Goal: Information Seeking & Learning: Compare options

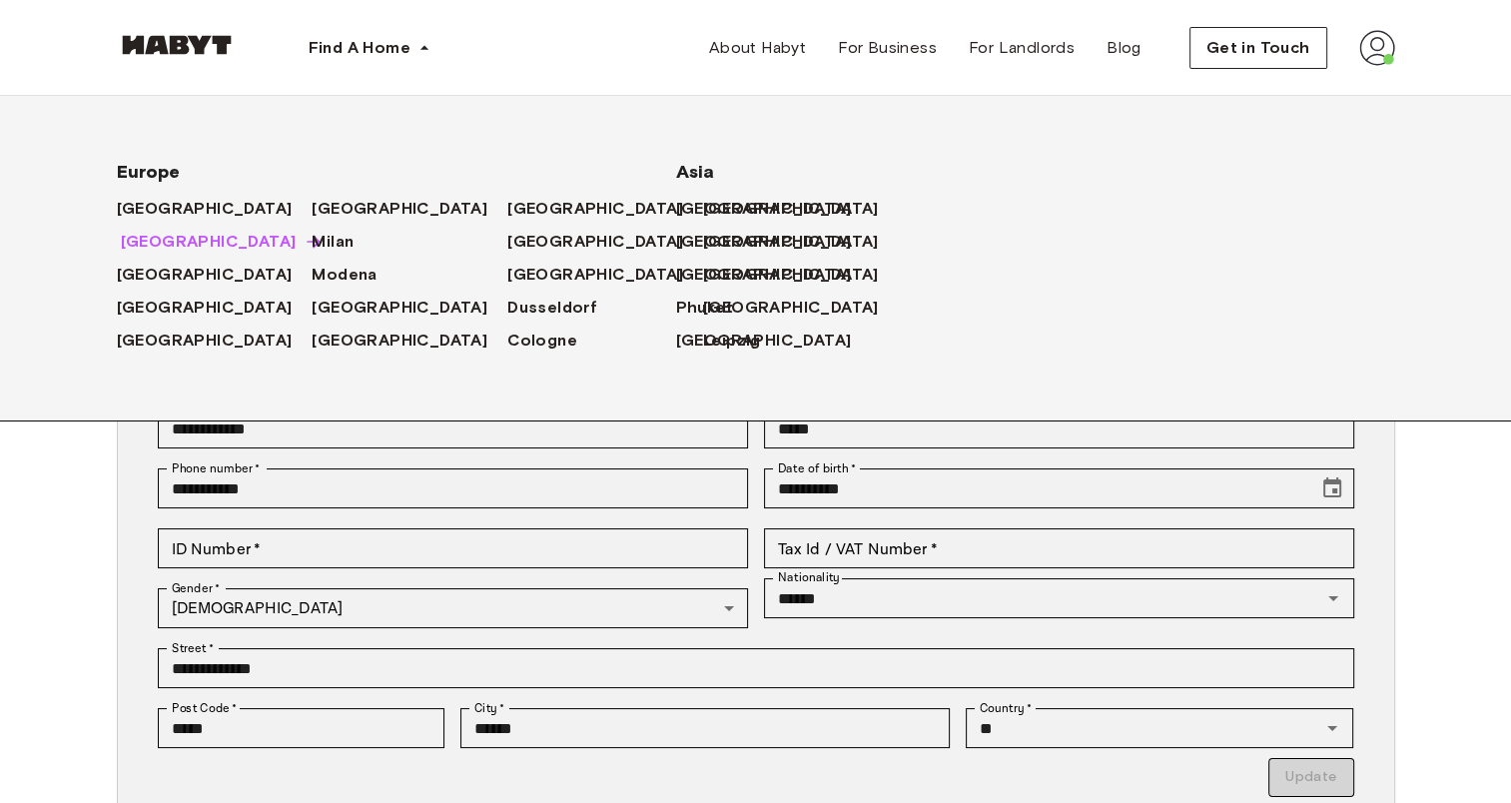
click at [141, 250] on span "[GEOGRAPHIC_DATA]" at bounding box center [209, 242] width 176 height 24
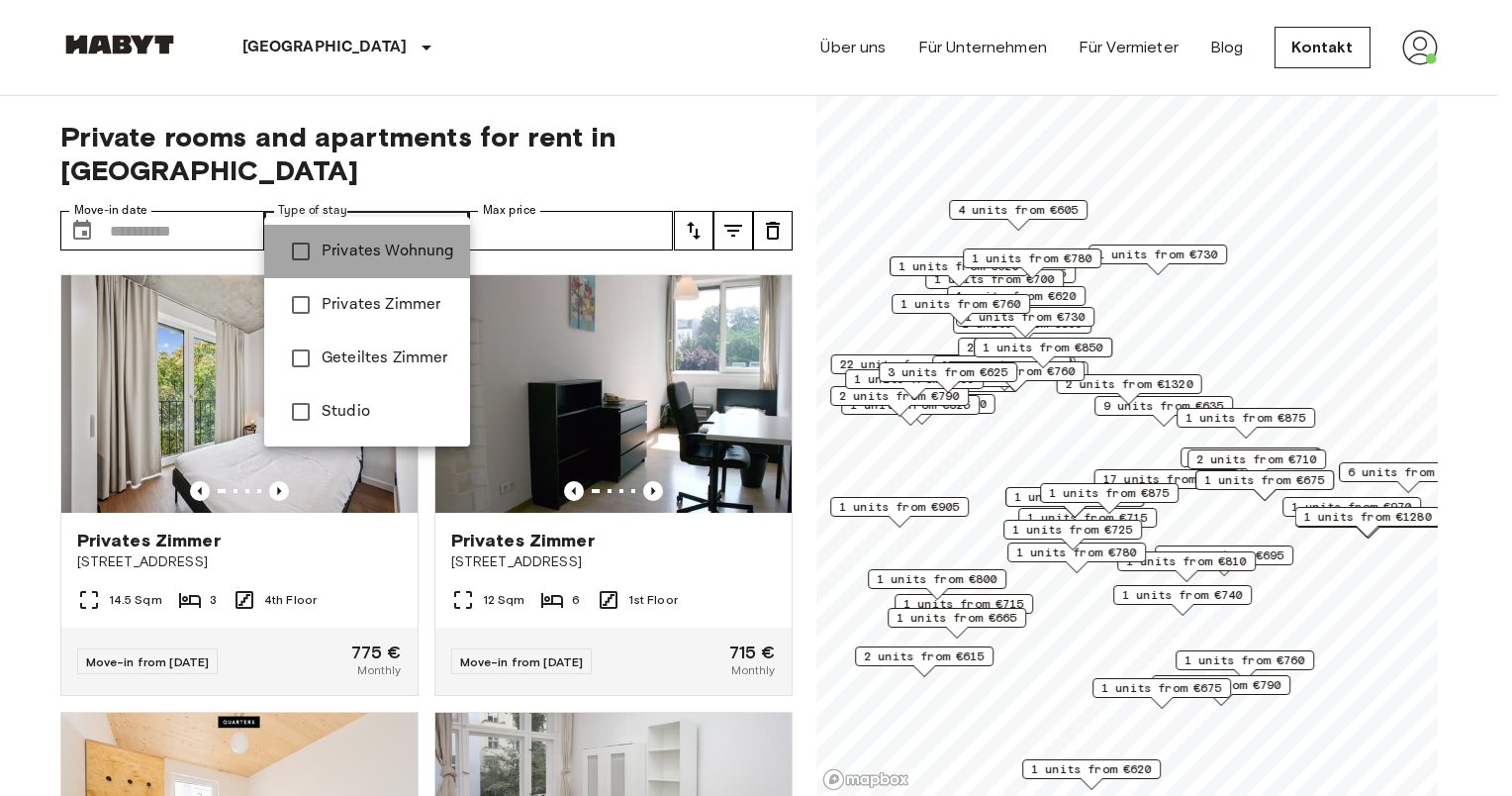
click at [378, 250] on span "Privates Wohnung" at bounding box center [388, 252] width 133 height 24
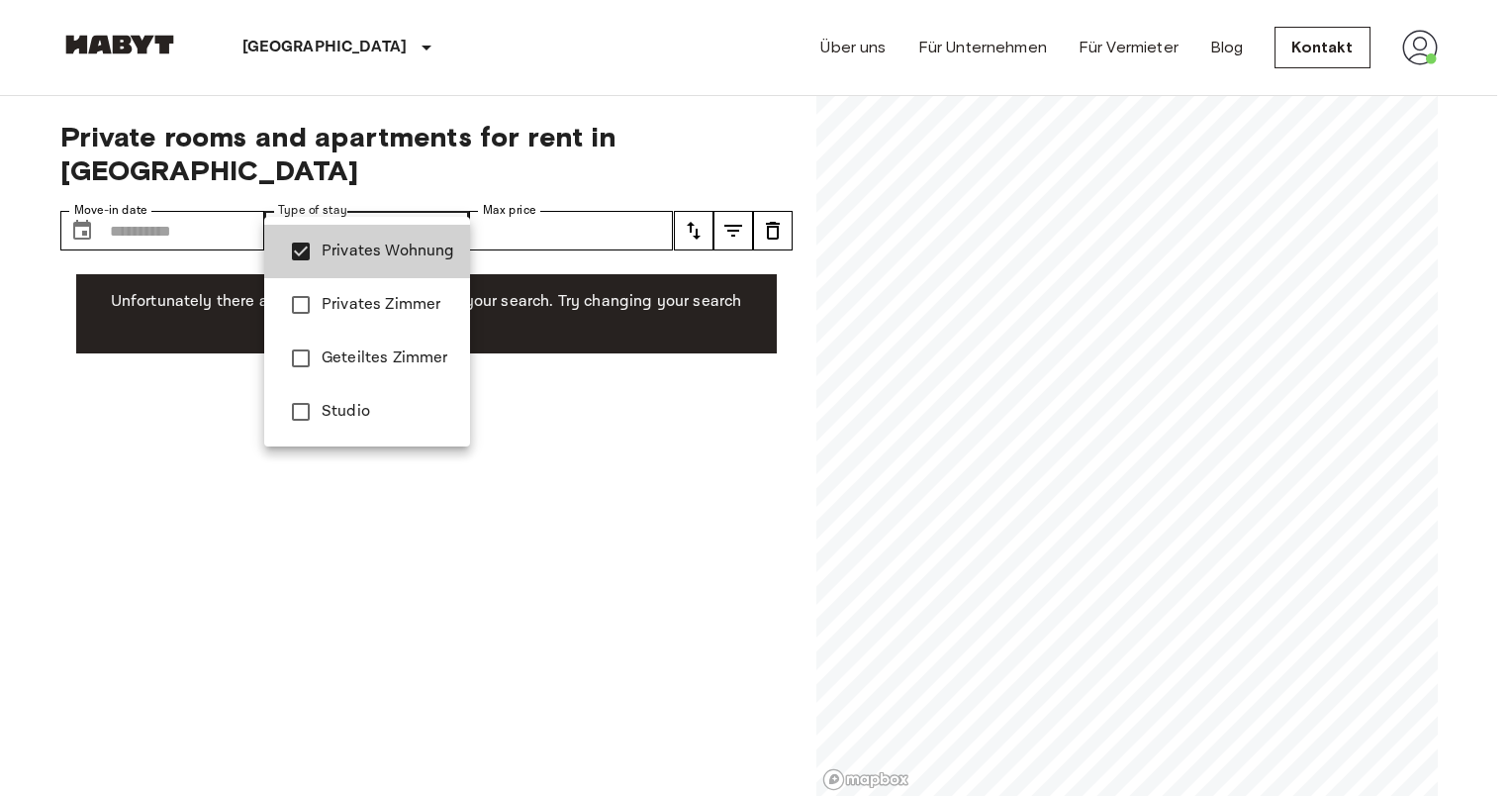
click at [368, 414] on span "Studio" at bounding box center [388, 411] width 133 height 24
type input "**********"
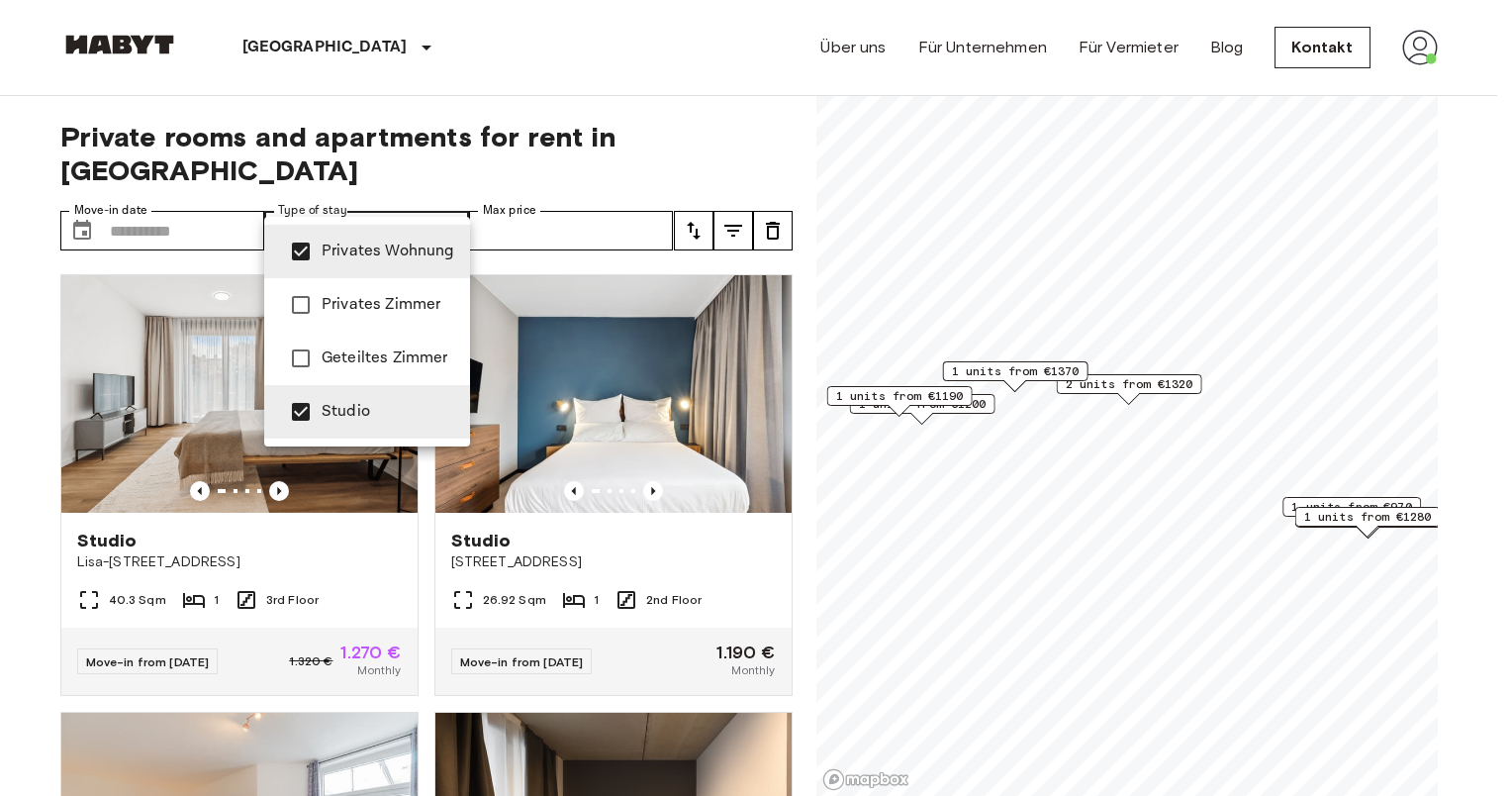
click at [699, 197] on div at bounding box center [756, 398] width 1512 height 796
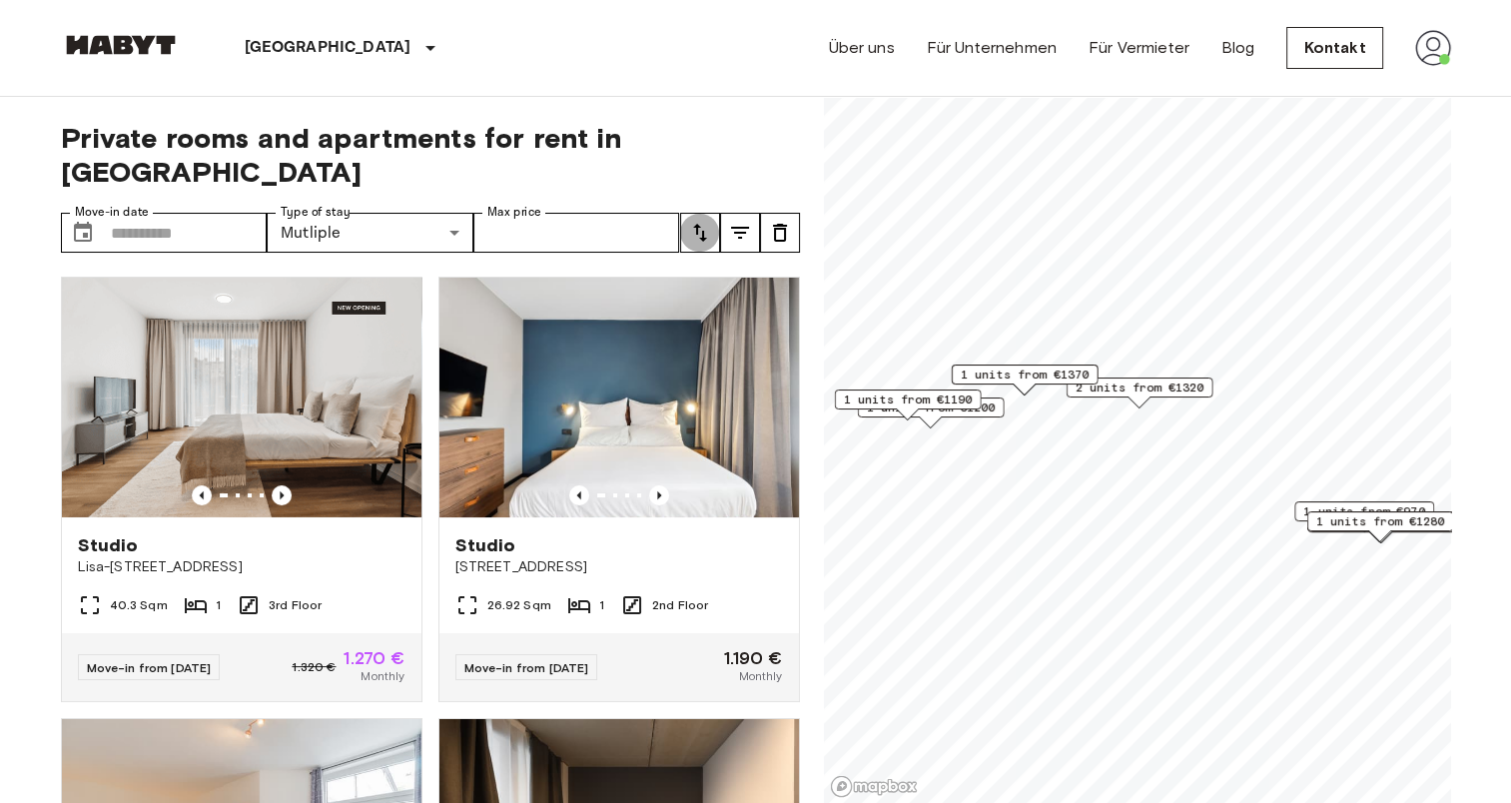
click at [701, 224] on icon "tune" at bounding box center [700, 233] width 14 height 18
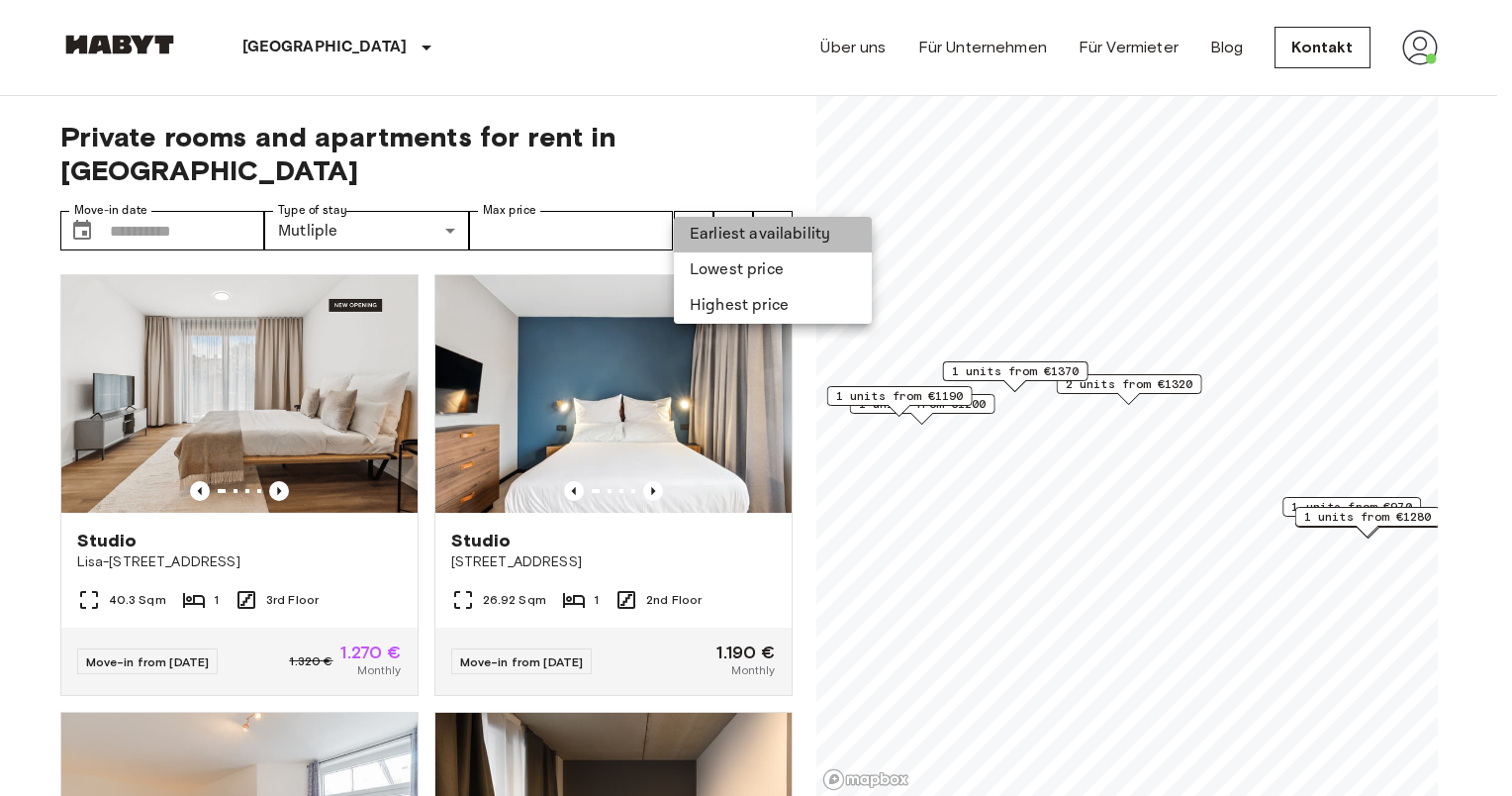
click at [690, 222] on li "Earliest availability" at bounding box center [773, 235] width 198 height 36
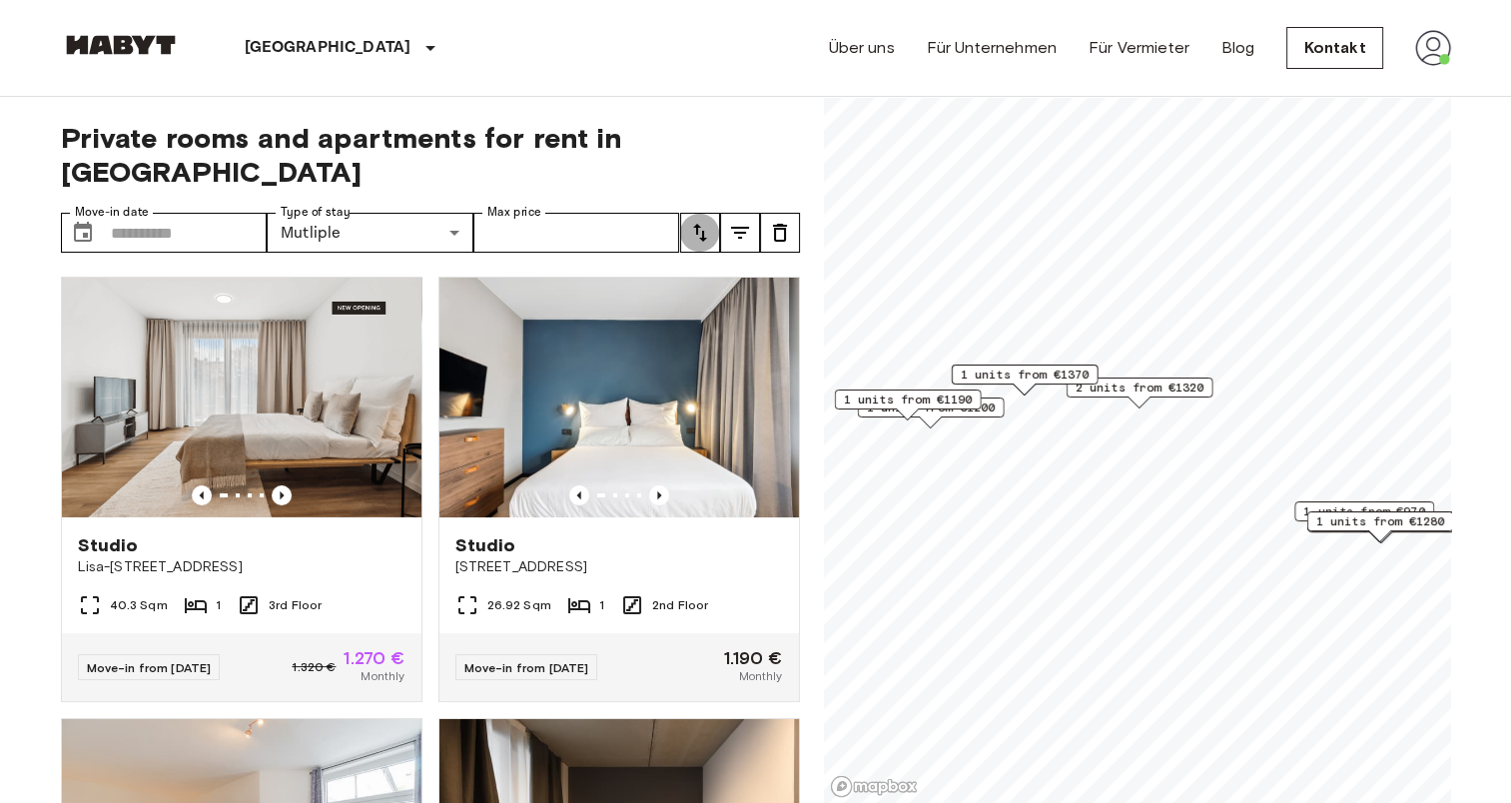
click at [700, 224] on icon "tune" at bounding box center [700, 233] width 14 height 18
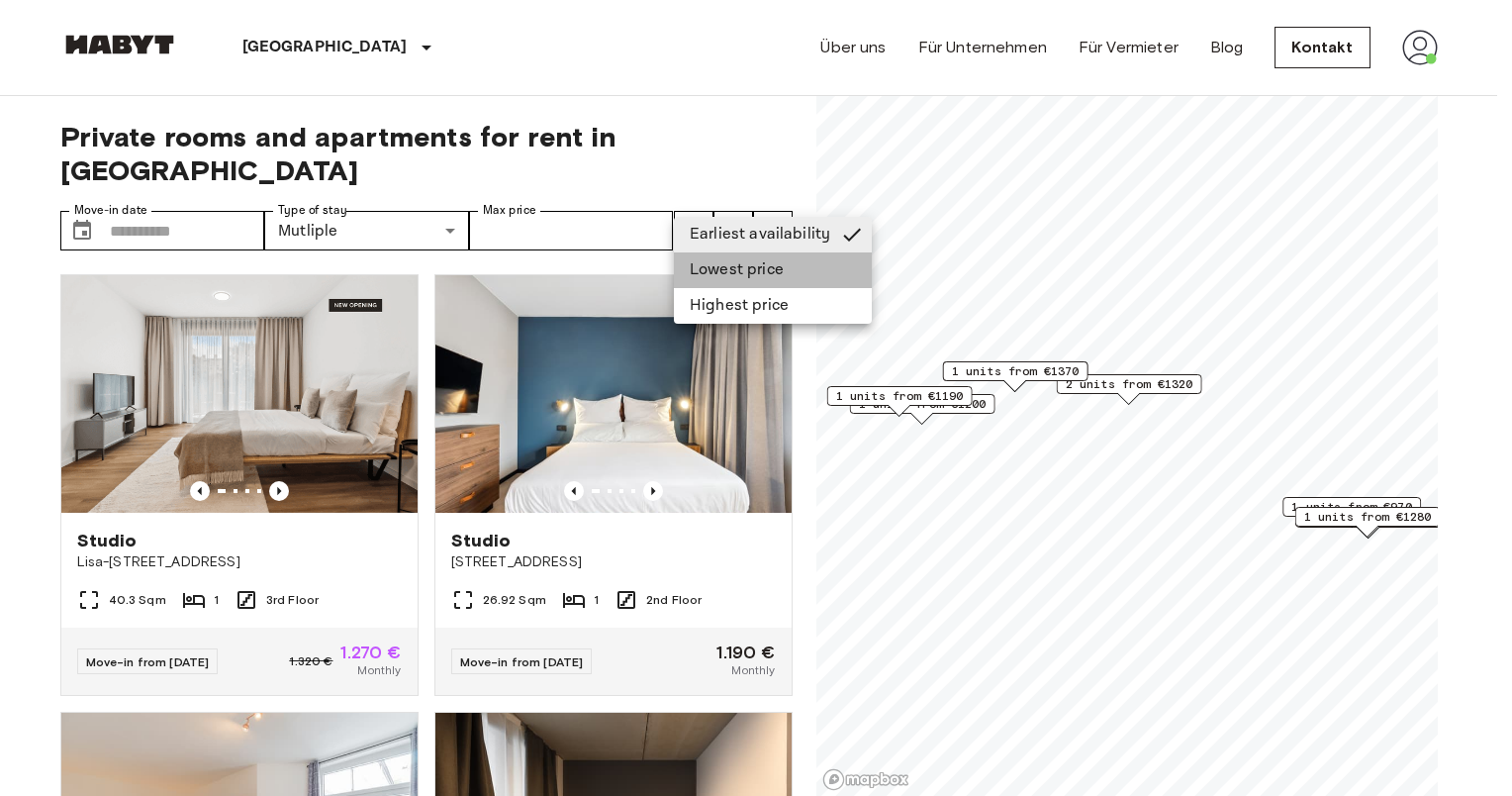
click at [687, 270] on li "Lowest price" at bounding box center [773, 271] width 198 height 36
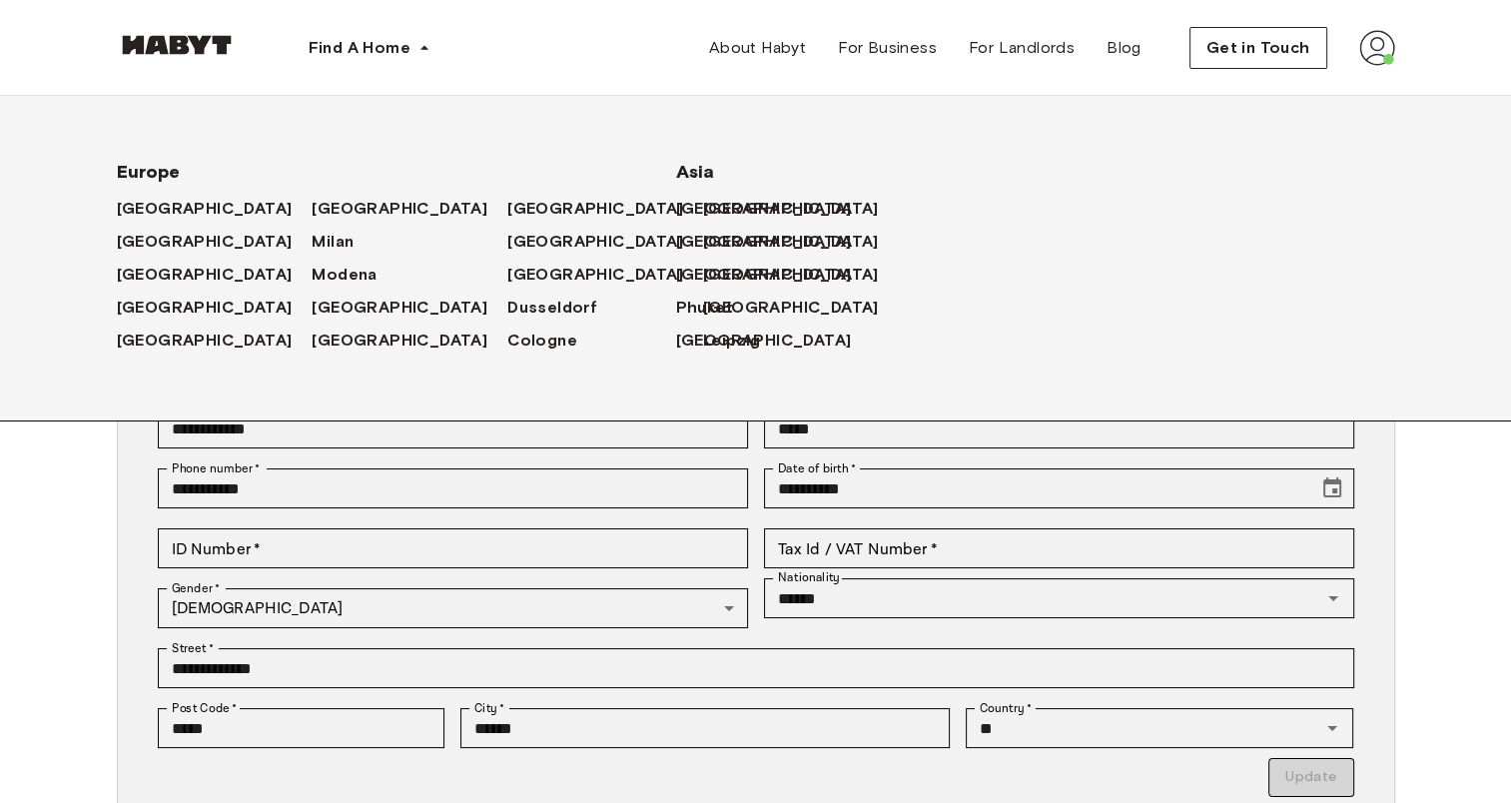
click at [103, 236] on div "[GEOGRAPHIC_DATA] [GEOGRAPHIC_DATA] [GEOGRAPHIC_DATA] [GEOGRAPHIC_DATA] [GEOGRA…" at bounding box center [332, 226] width 559 height 261
click at [146, 245] on span "[GEOGRAPHIC_DATA]" at bounding box center [209, 242] width 176 height 24
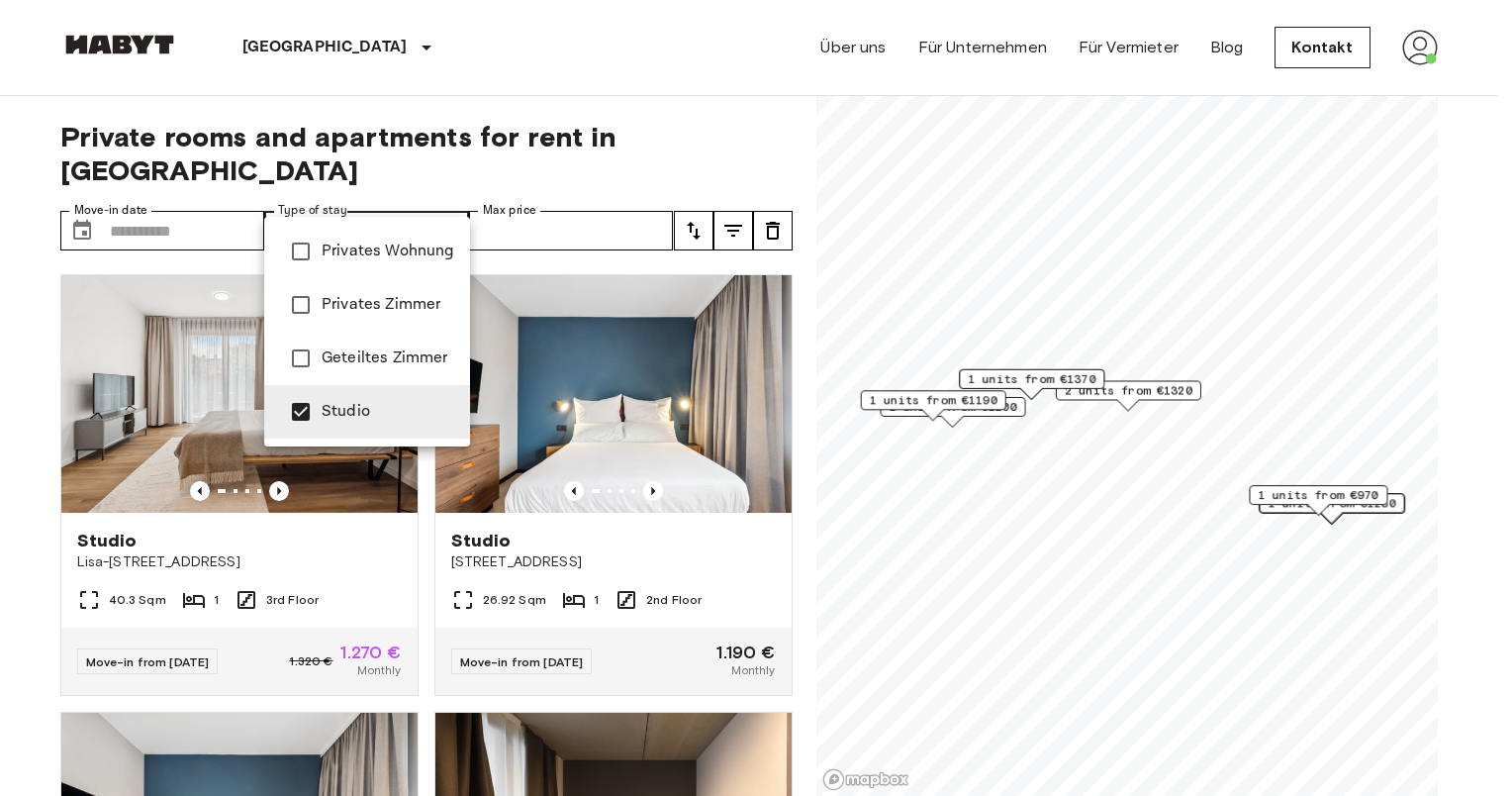
click at [363, 262] on span "Privates Wohnung" at bounding box center [388, 252] width 133 height 24
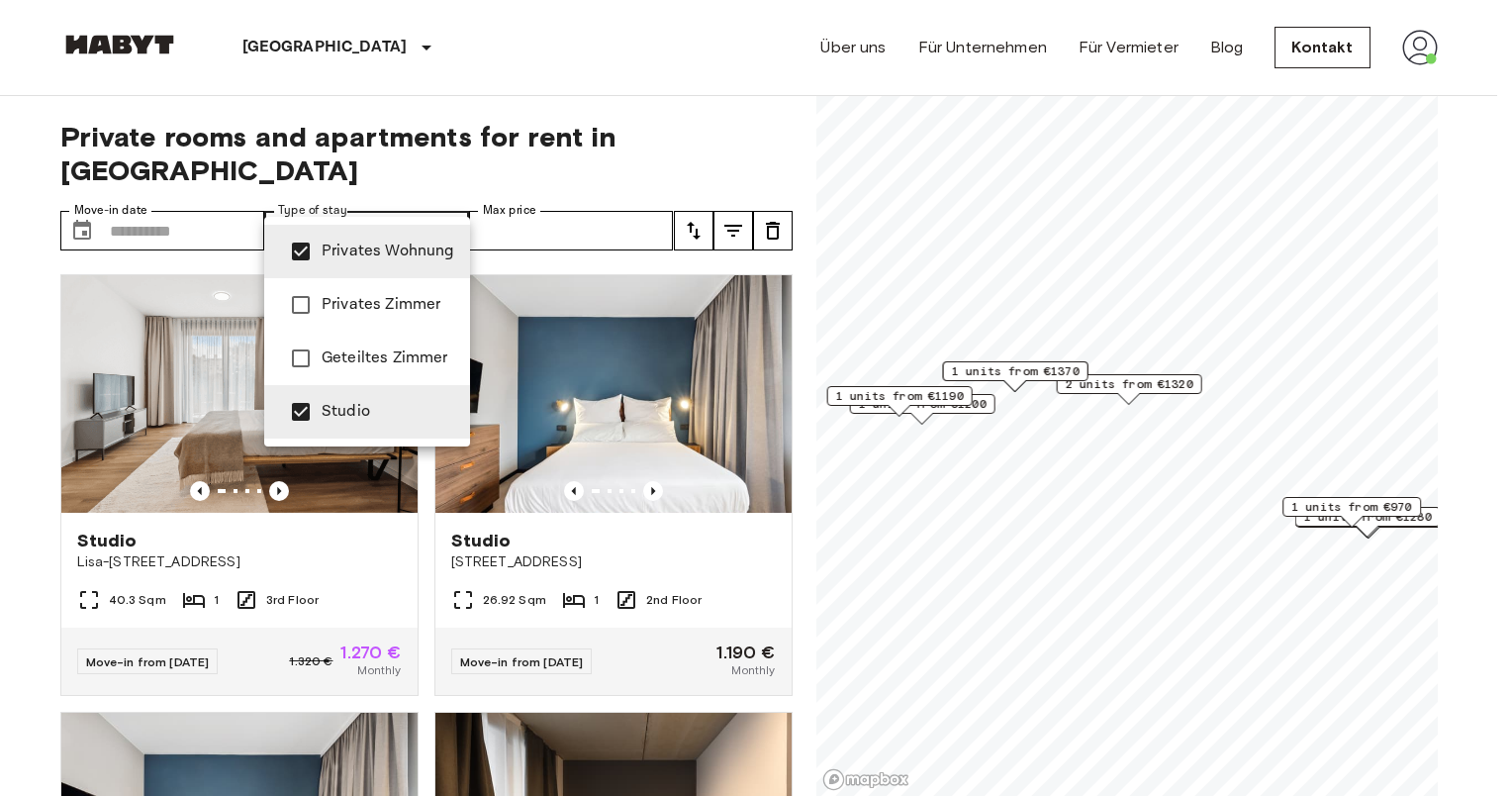
click at [699, 211] on div at bounding box center [756, 398] width 1512 height 796
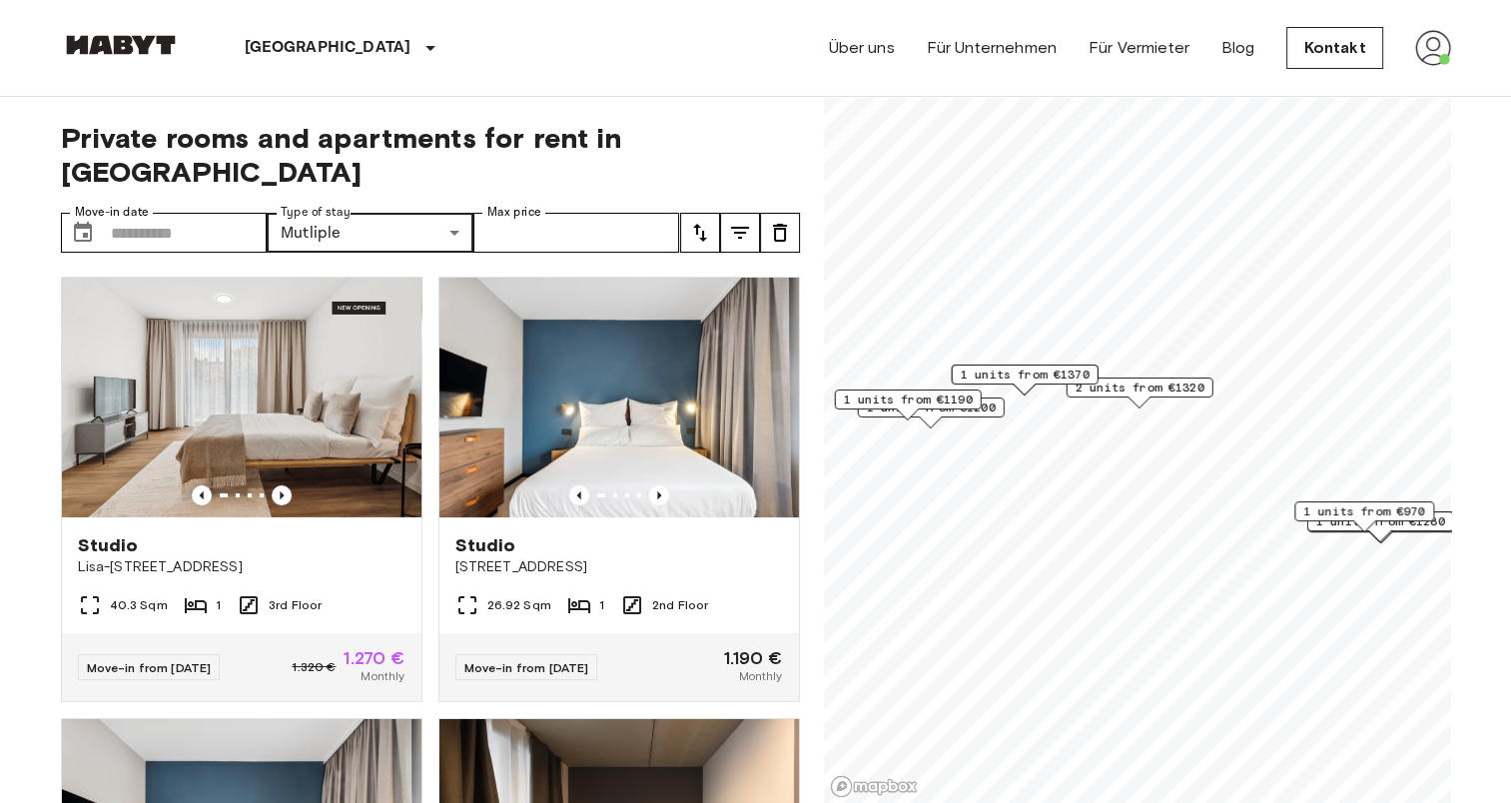
click at [704, 213] on button "tune" at bounding box center [700, 233] width 40 height 40
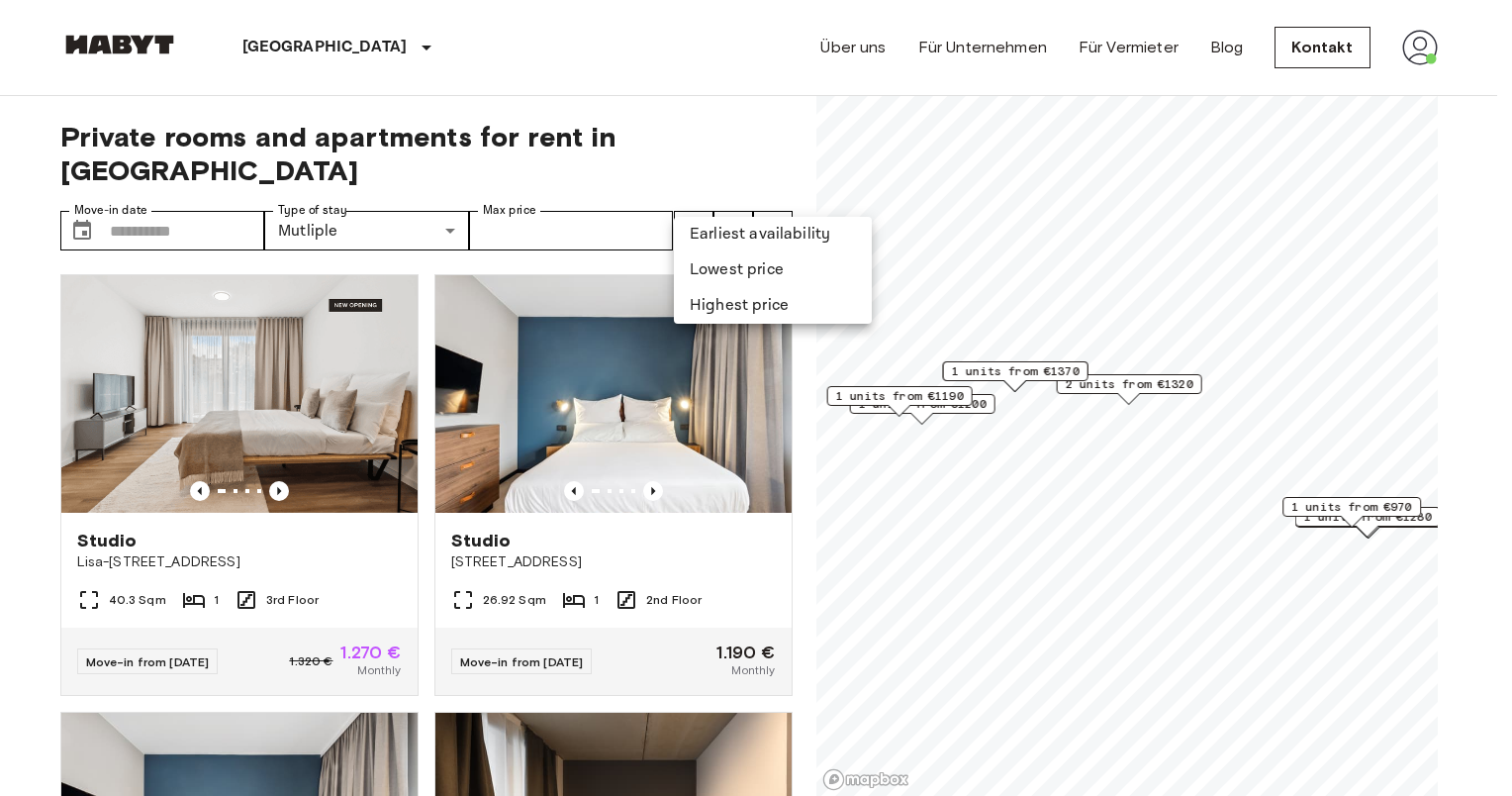
click at [691, 239] on li "Earliest availability" at bounding box center [773, 235] width 198 height 36
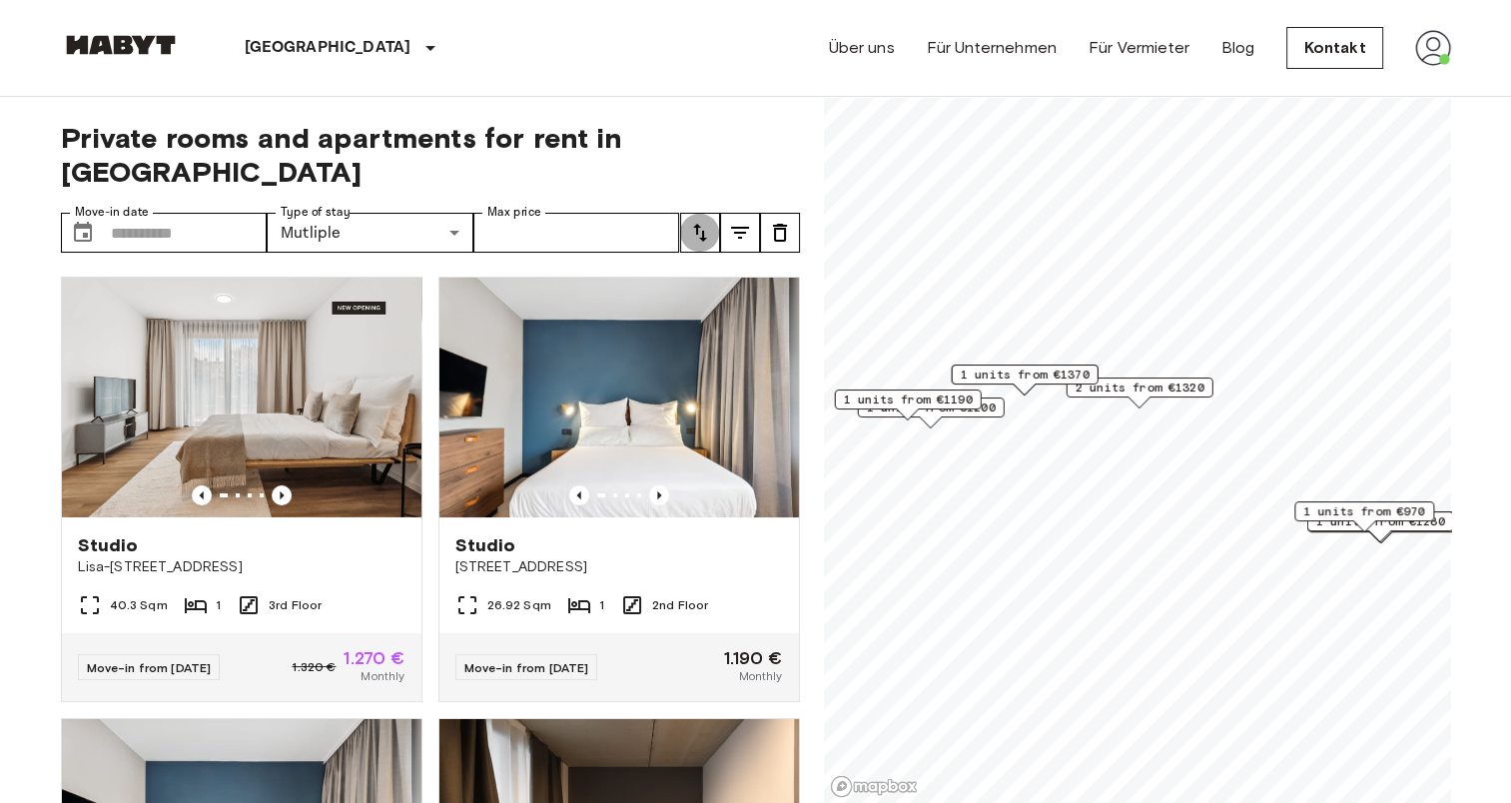
click at [703, 221] on icon "tune" at bounding box center [700, 233] width 24 height 24
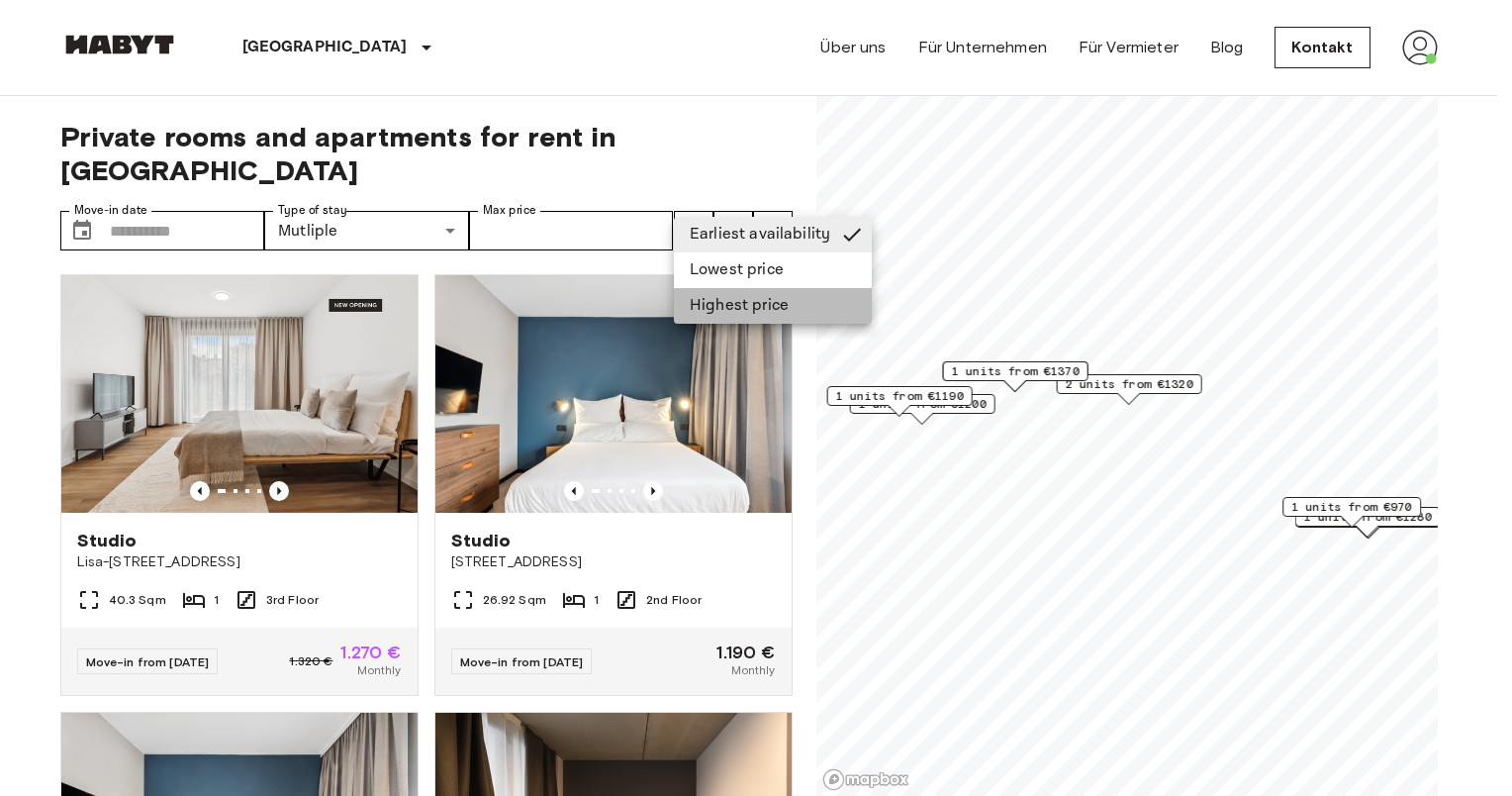
click at [715, 288] on li "Highest price" at bounding box center [773, 306] width 198 height 36
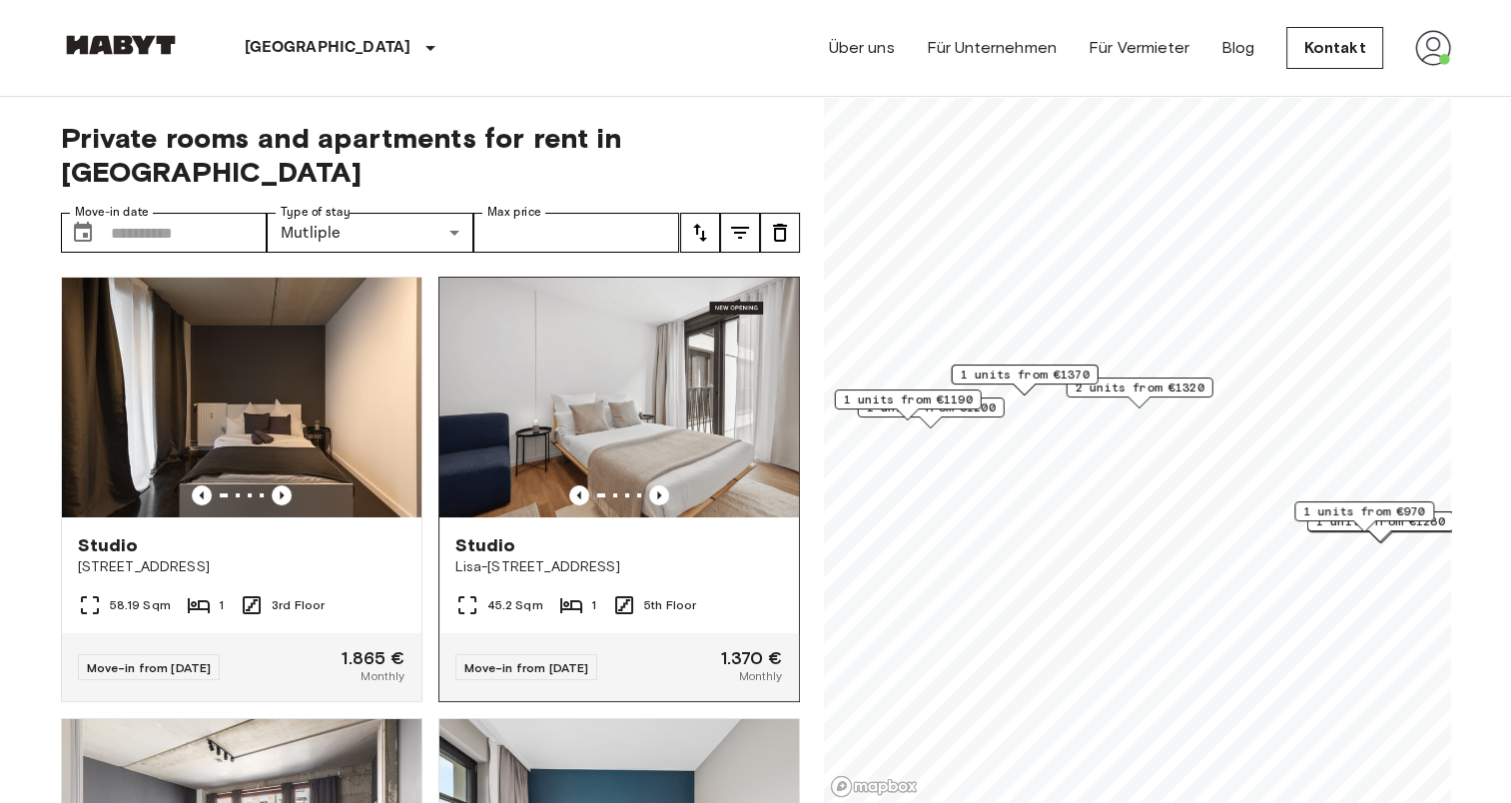
click at [706, 299] on img at bounding box center [618, 398] width 359 height 240
click at [711, 213] on button "tune" at bounding box center [700, 233] width 40 height 40
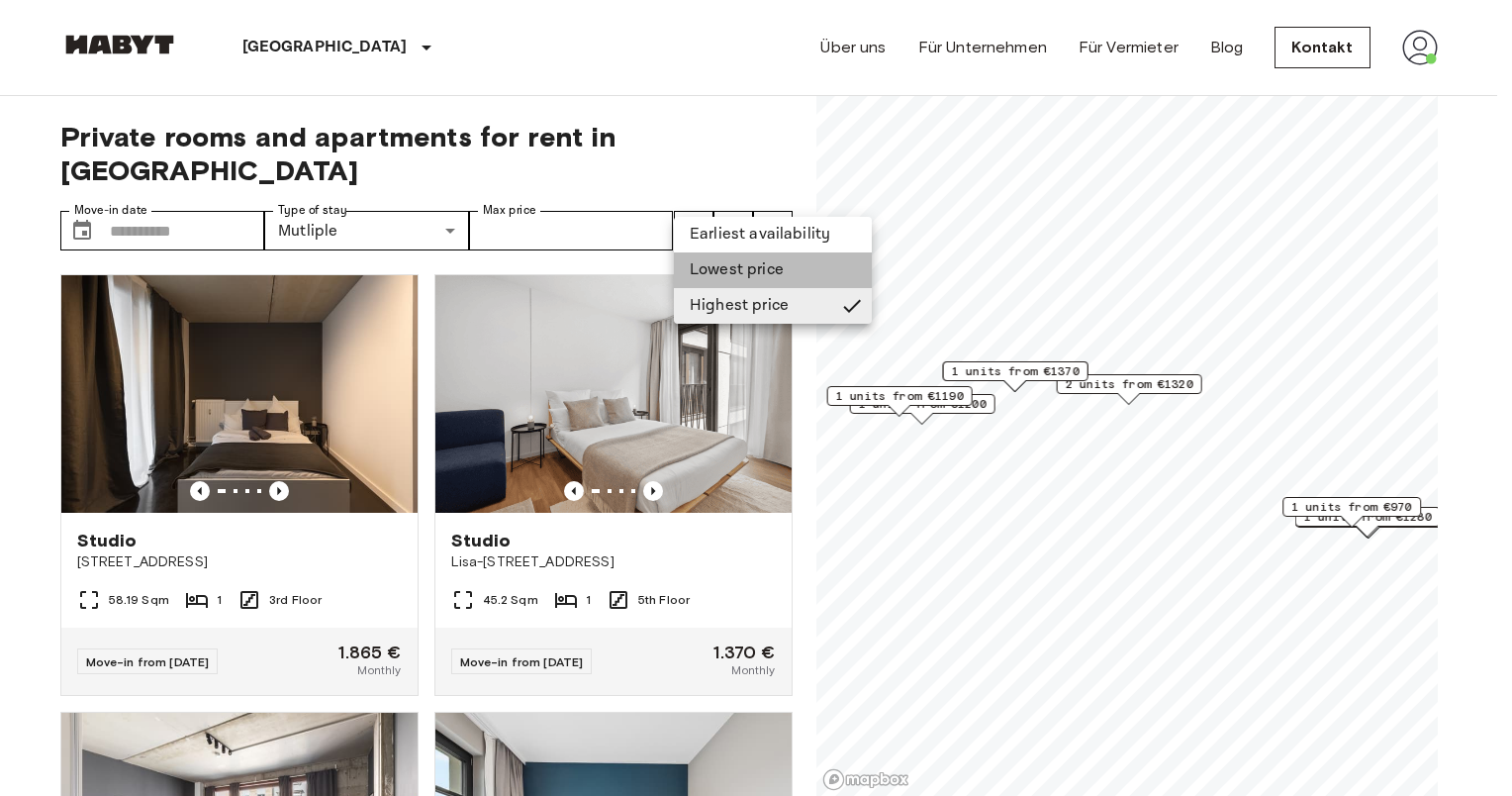
click at [724, 274] on li "Lowest price" at bounding box center [773, 271] width 198 height 36
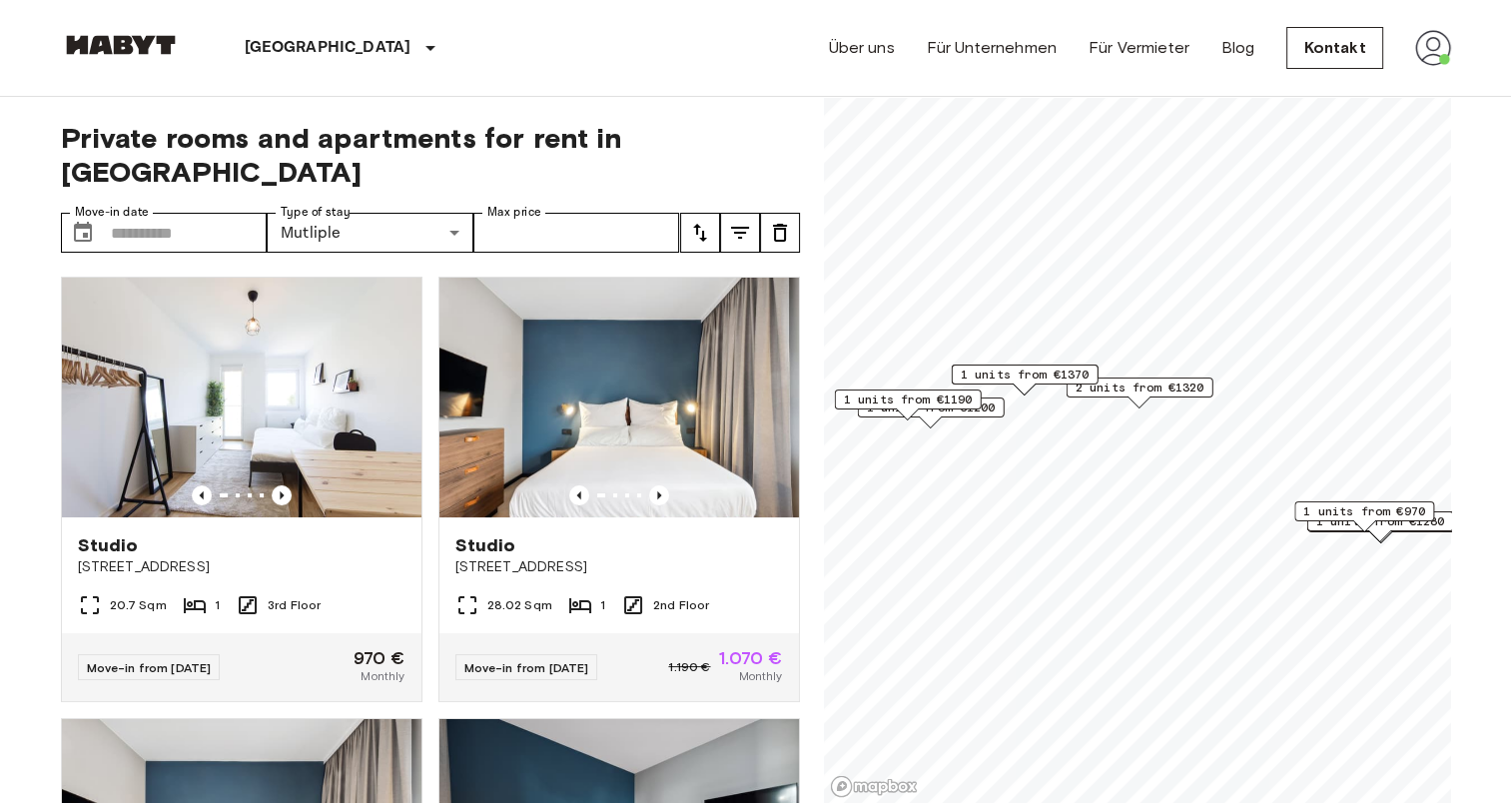
click at [681, 213] on button "tune" at bounding box center [700, 233] width 40 height 40
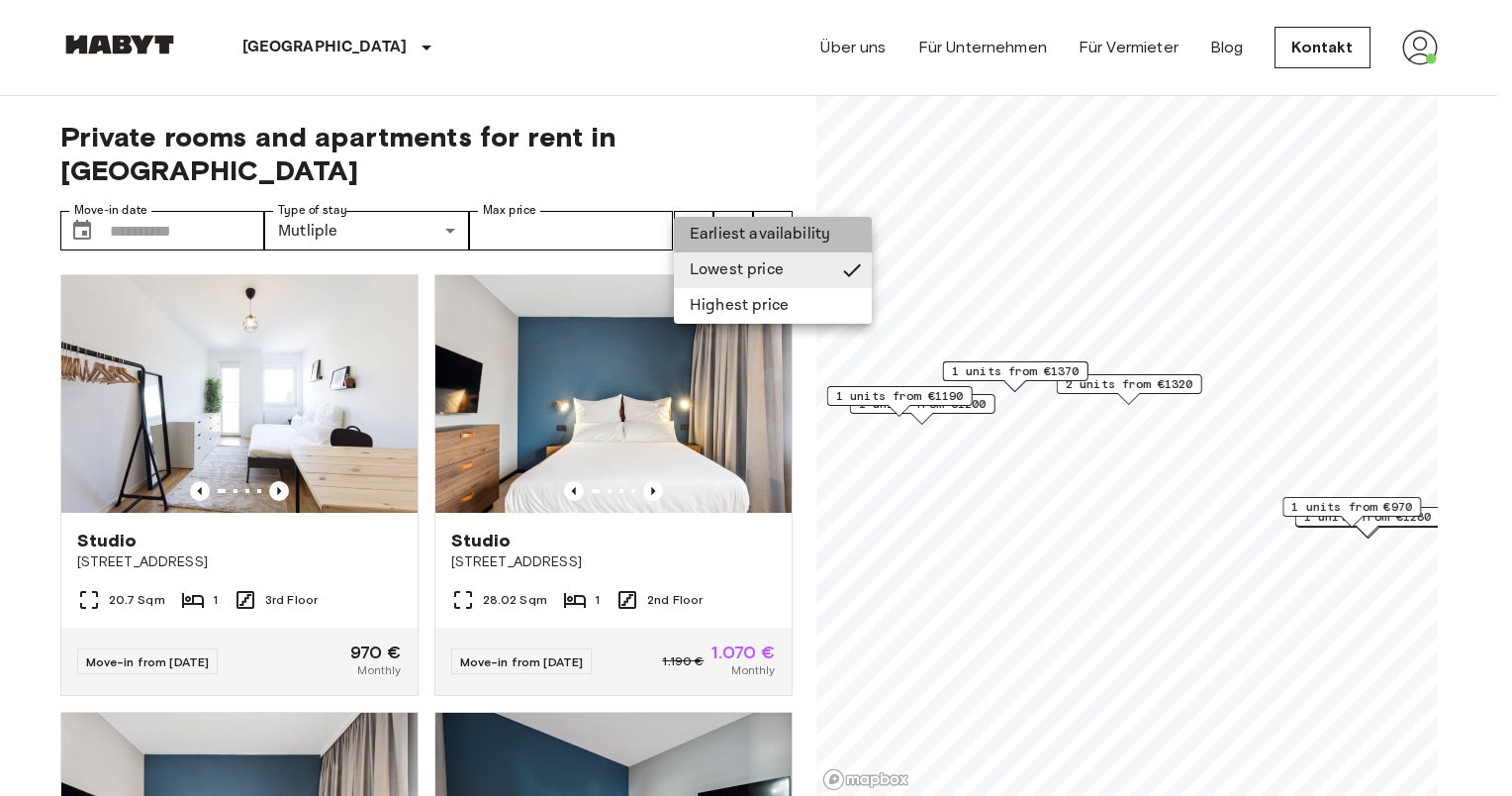
click at [695, 234] on li "Earliest availability" at bounding box center [773, 235] width 198 height 36
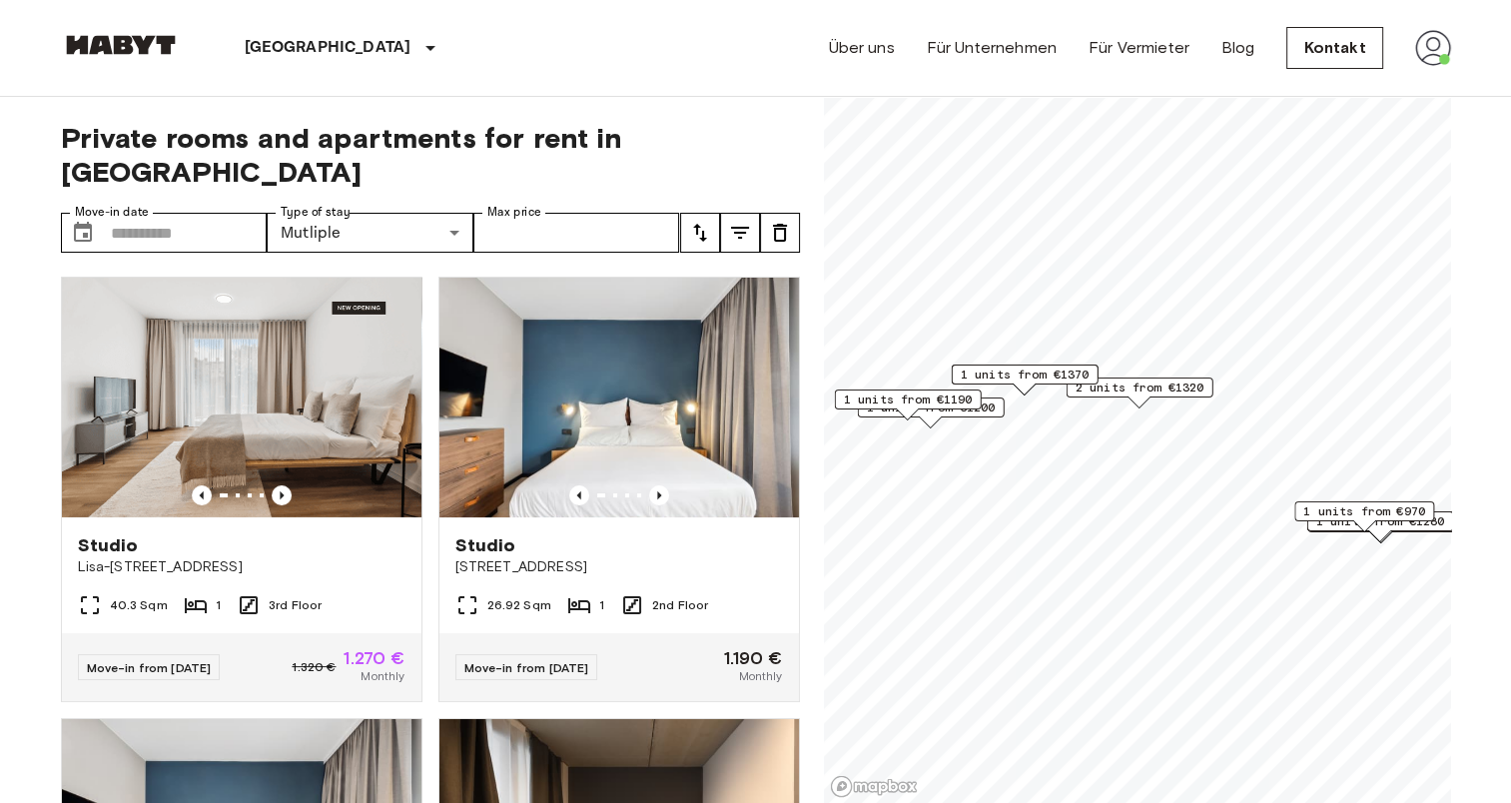
click at [701, 221] on icon "tune" at bounding box center [700, 233] width 24 height 24
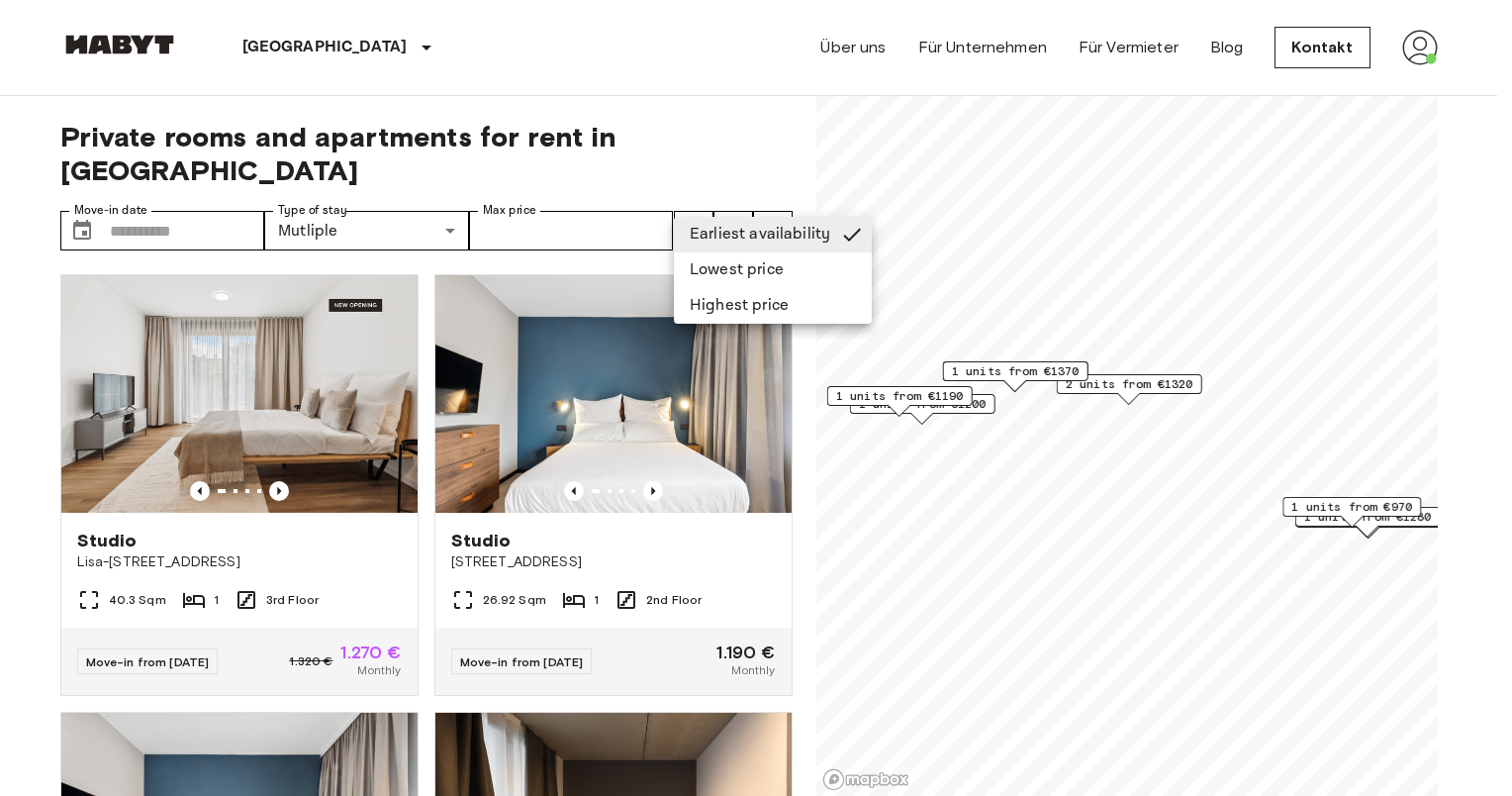
click at [725, 303] on li "Highest price" at bounding box center [773, 306] width 198 height 36
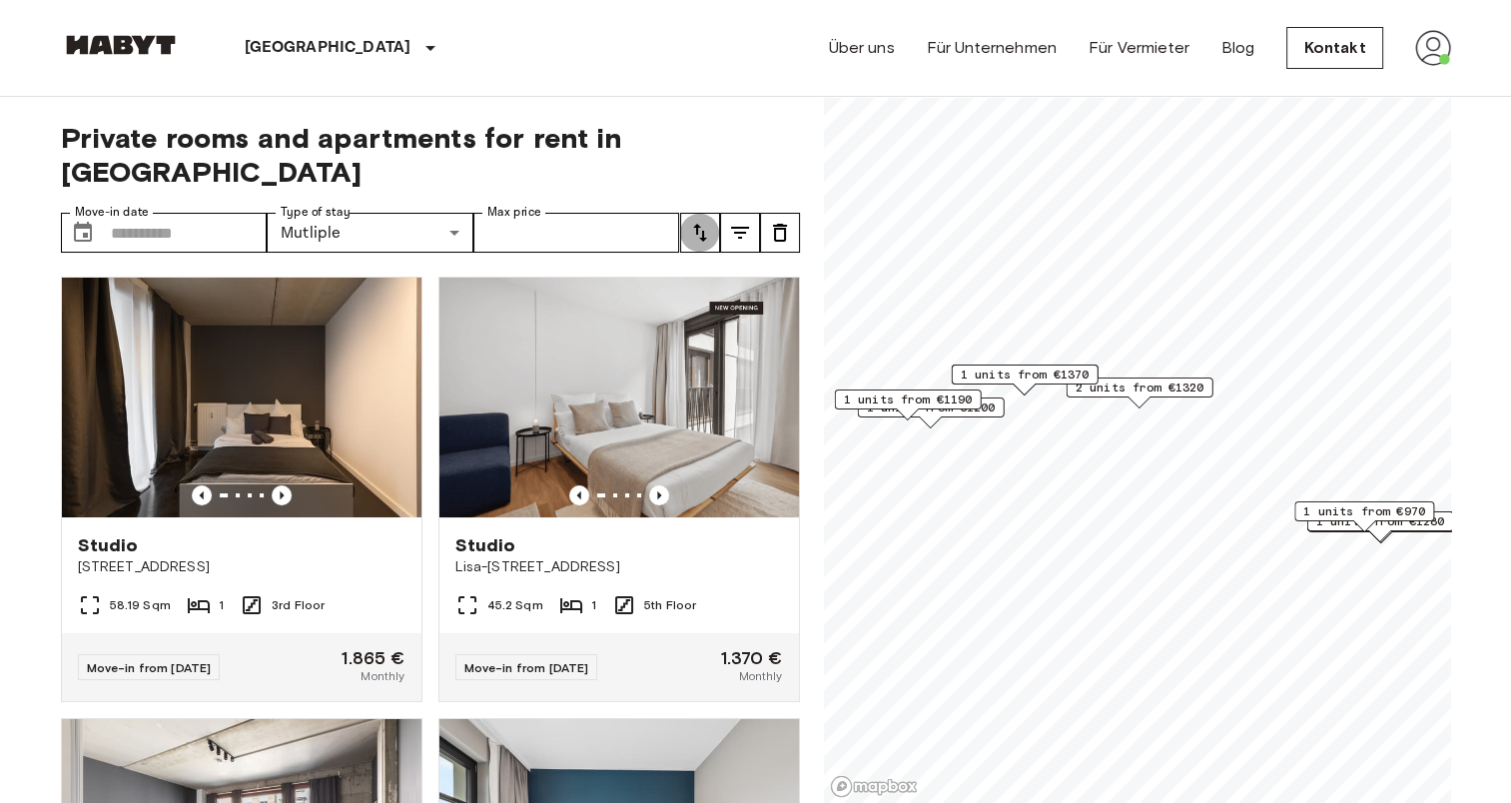
click at [713, 213] on button "tune" at bounding box center [700, 233] width 40 height 40
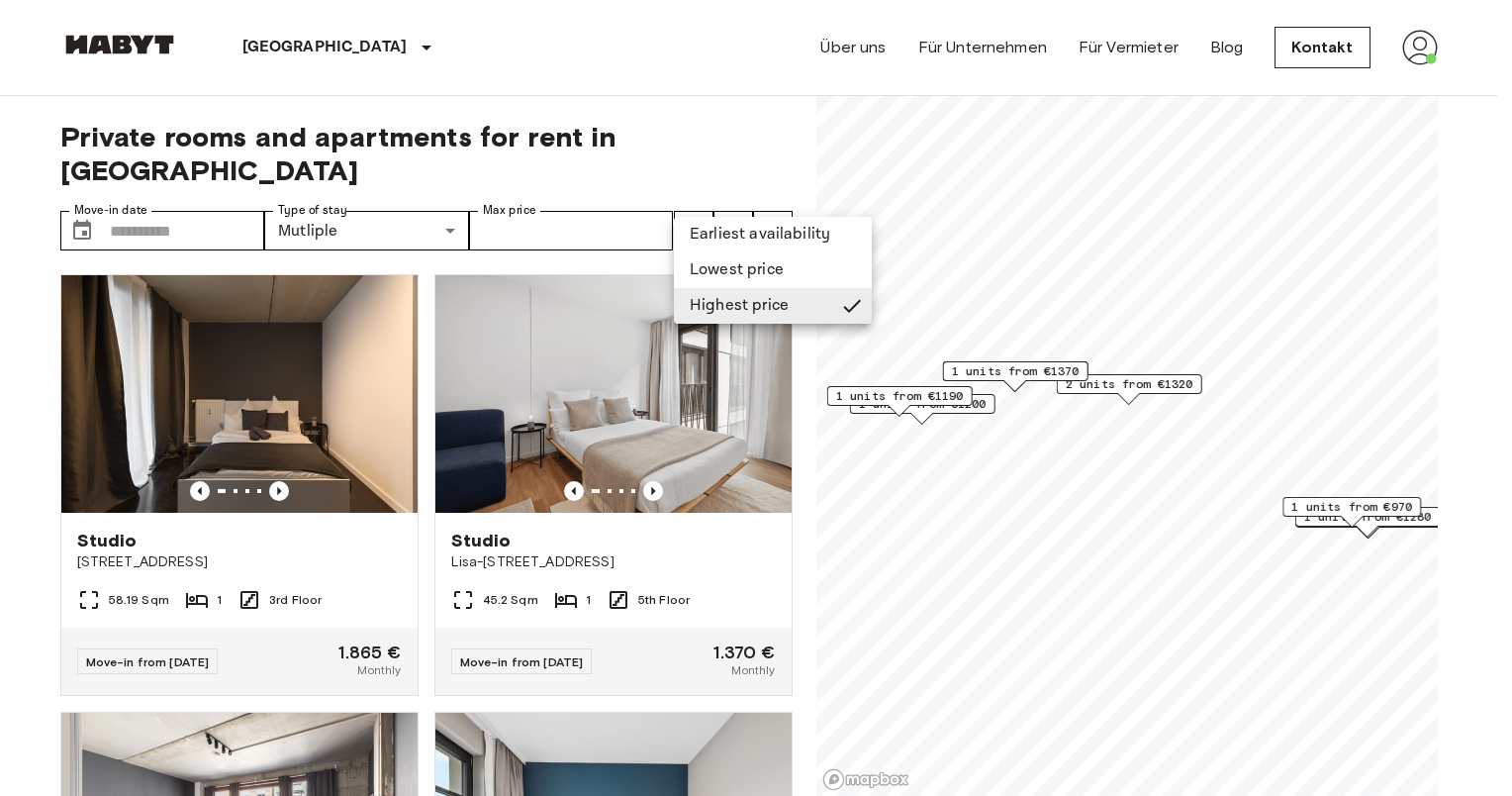
click at [708, 262] on li "Lowest price" at bounding box center [773, 271] width 198 height 36
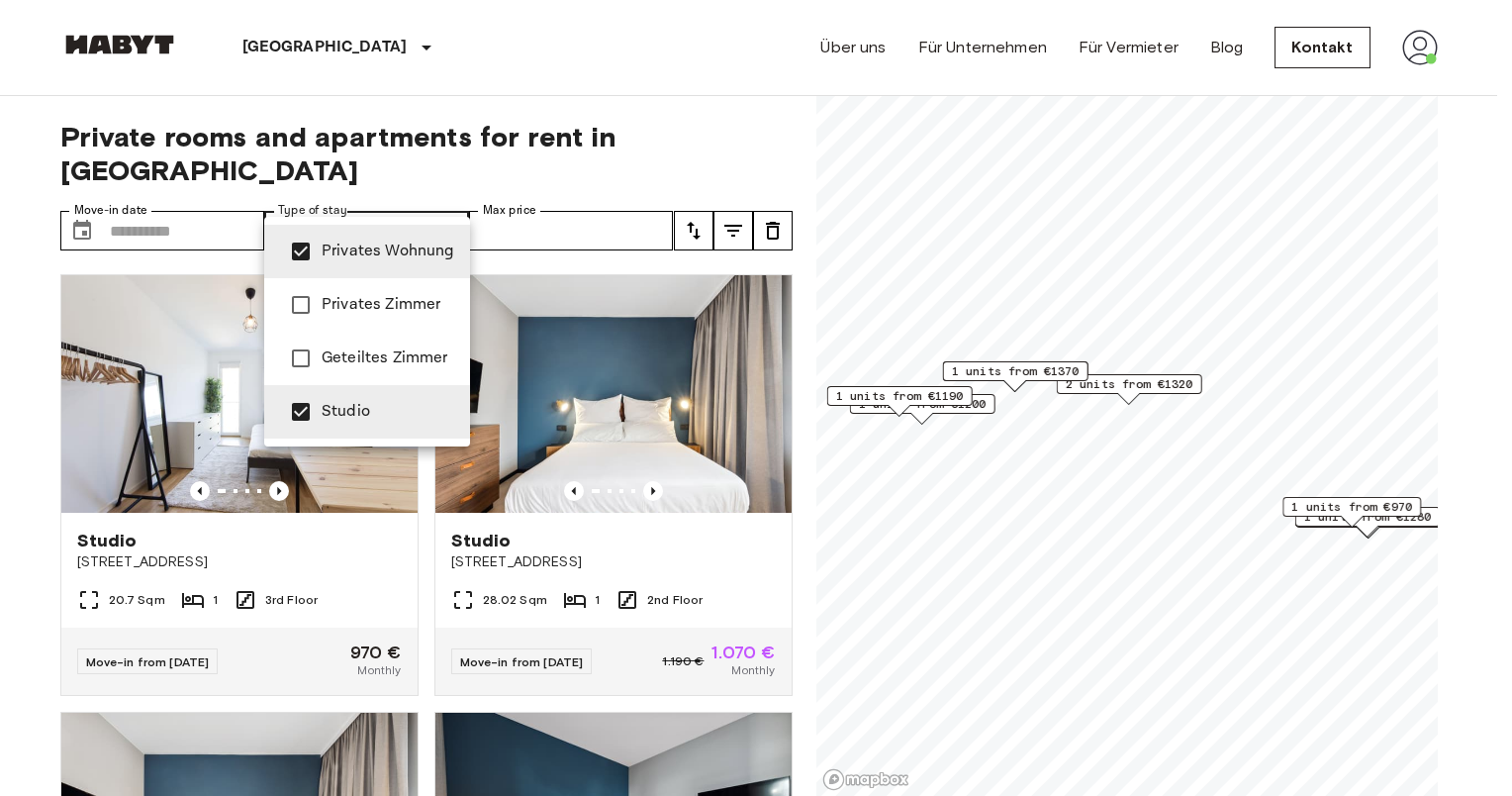
click at [368, 305] on span "Privates Zimmer" at bounding box center [388, 305] width 133 height 24
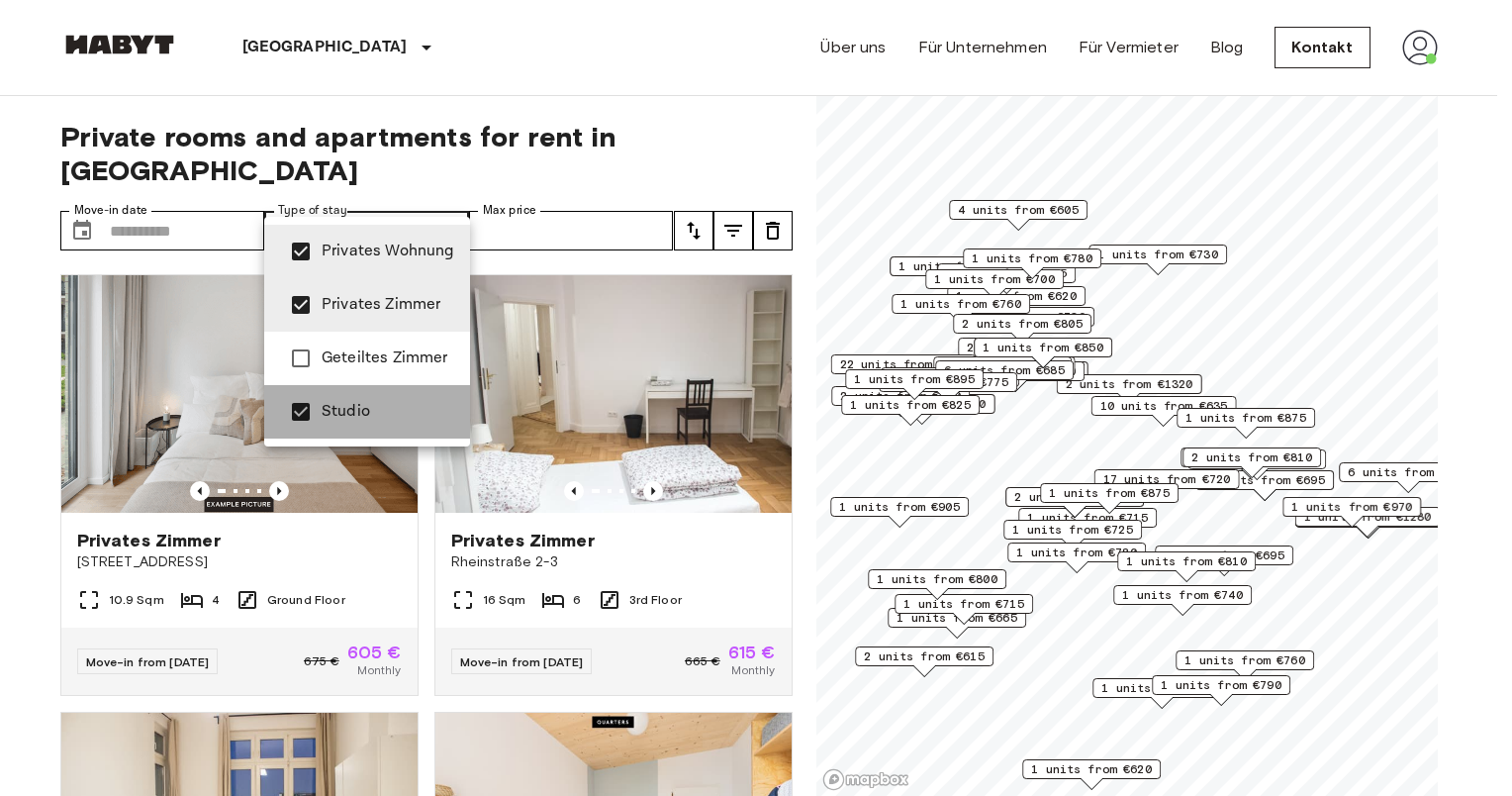
drag, startPoint x: 376, startPoint y: 399, endPoint x: 356, endPoint y: 275, distance: 125.6
click at [376, 400] on span "Studio" at bounding box center [388, 411] width 133 height 24
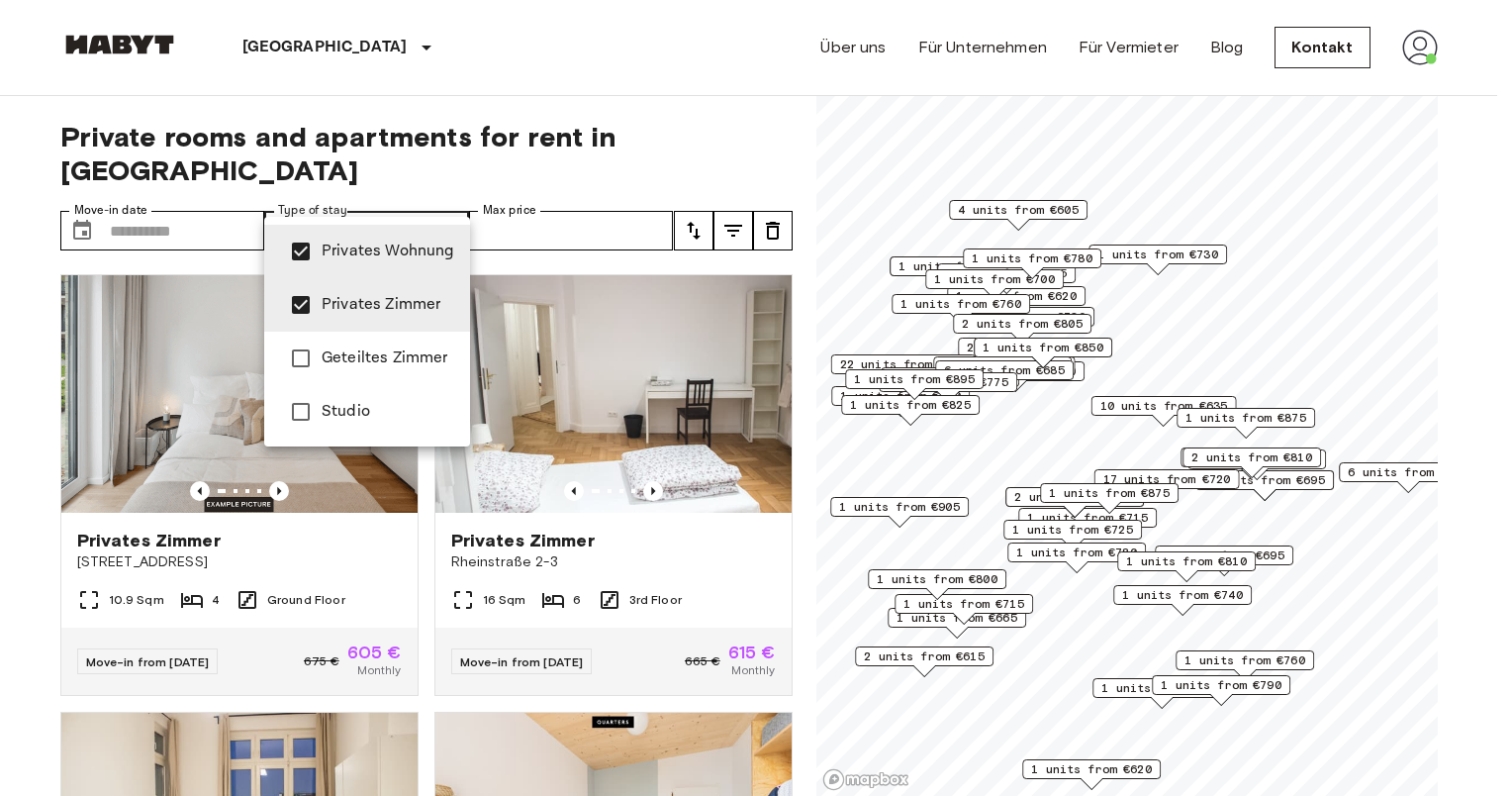
click at [356, 256] on span "Privates Wohnung" at bounding box center [388, 252] width 133 height 24
click at [351, 341] on li "Geteiltes Zimmer" at bounding box center [368, 358] width 206 height 54
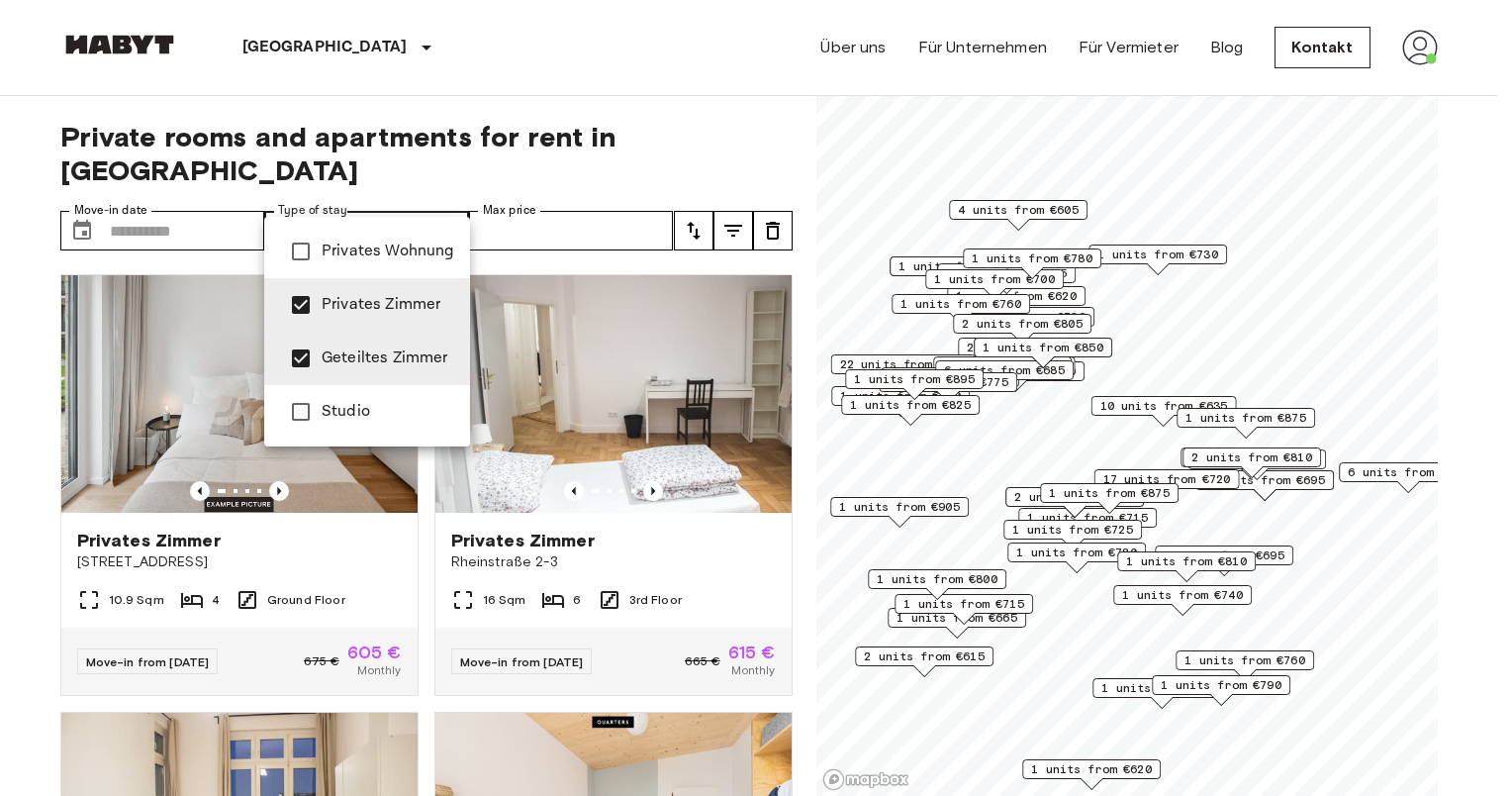
click at [351, 341] on li "Geteiltes Zimmer" at bounding box center [368, 358] width 206 height 54
type input "**********"
click at [371, 294] on span "Privates Zimmer" at bounding box center [388, 305] width 133 height 24
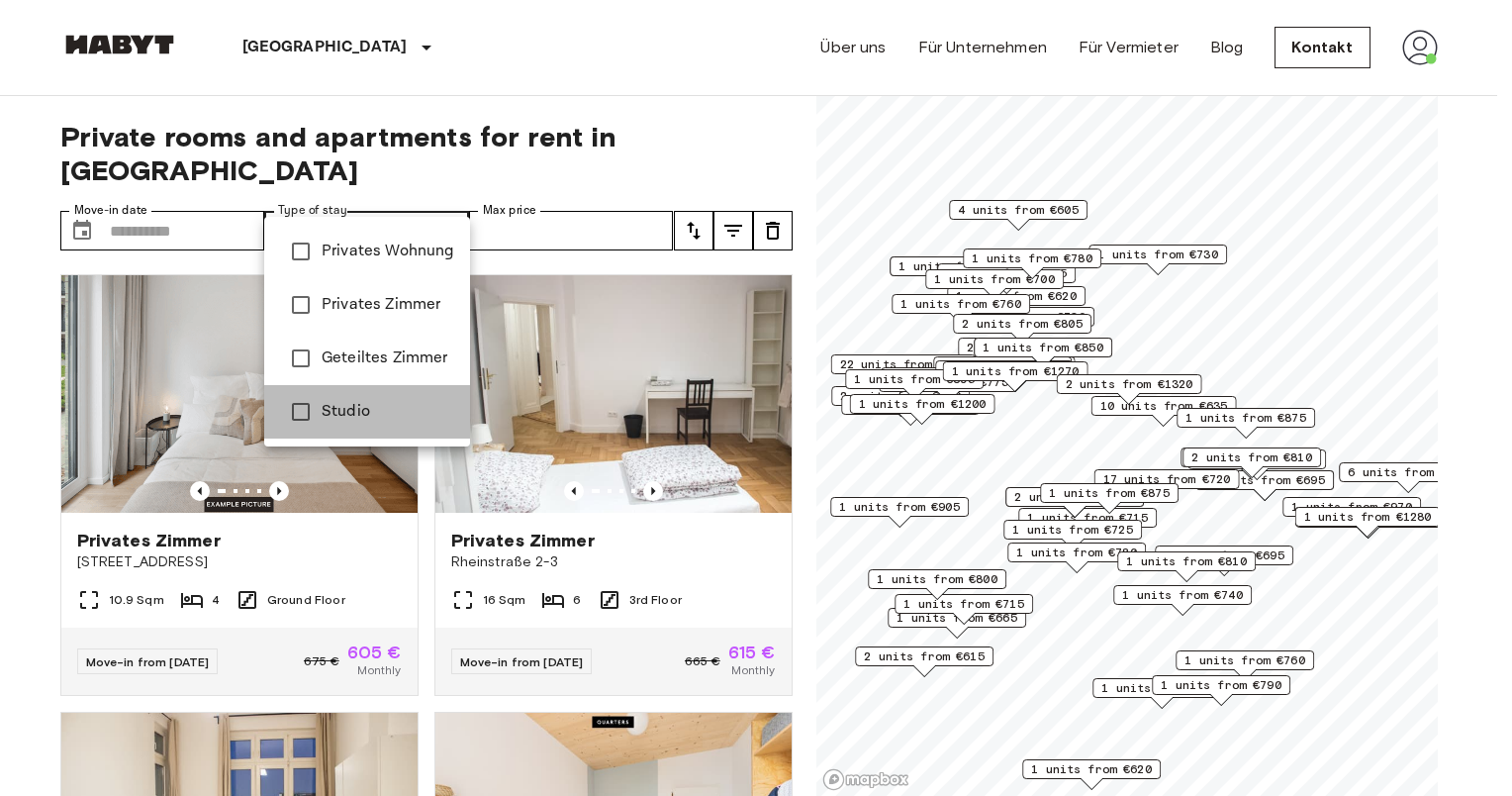
drag, startPoint x: 404, startPoint y: 404, endPoint x: 403, endPoint y: 268, distance: 136.0
click at [403, 404] on span "Studio" at bounding box center [388, 411] width 133 height 24
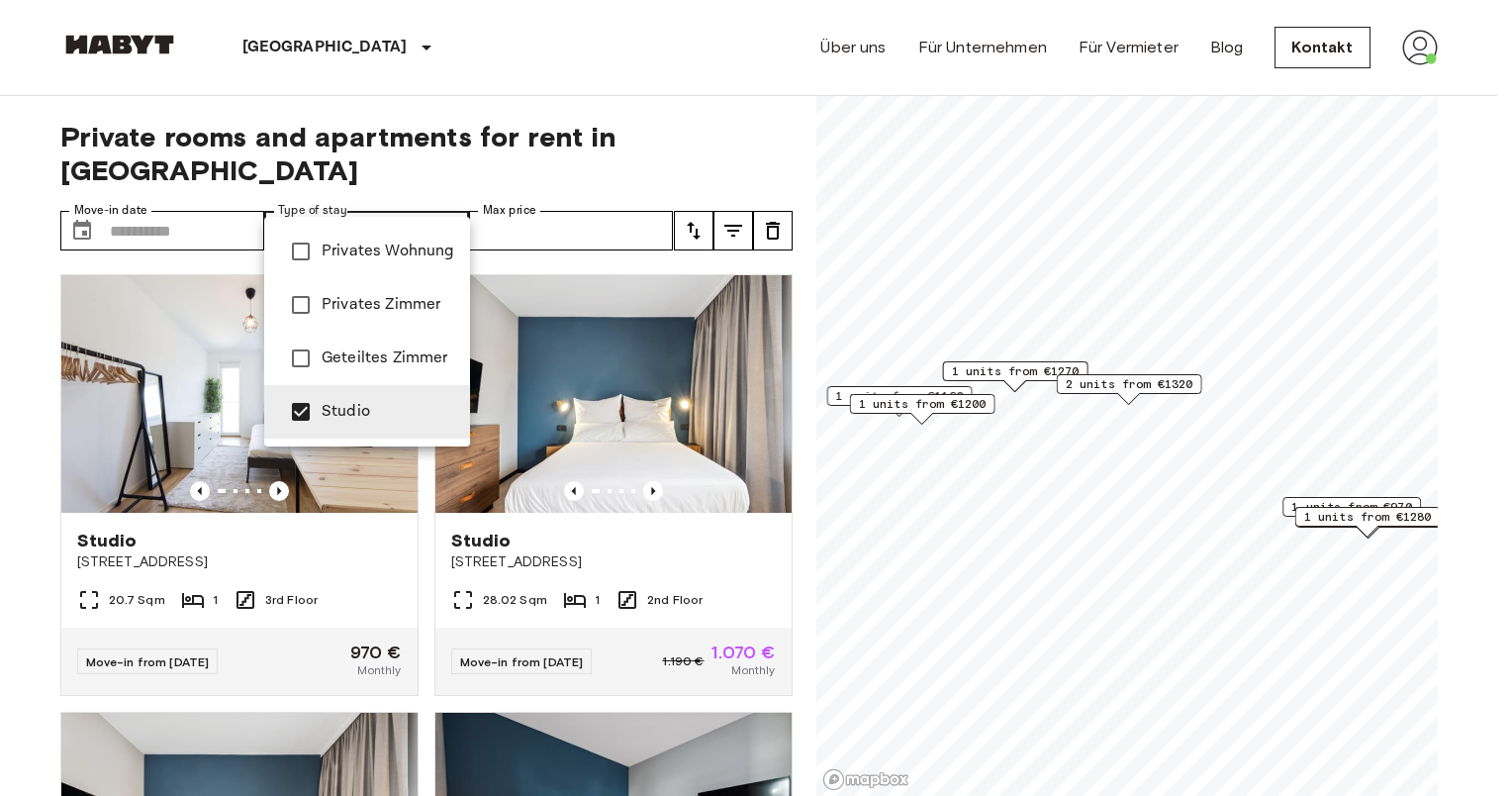
click at [403, 264] on li "Privates Wohnung" at bounding box center [368, 252] width 206 height 54
type input "**********"
click at [659, 187] on div at bounding box center [756, 398] width 1512 height 796
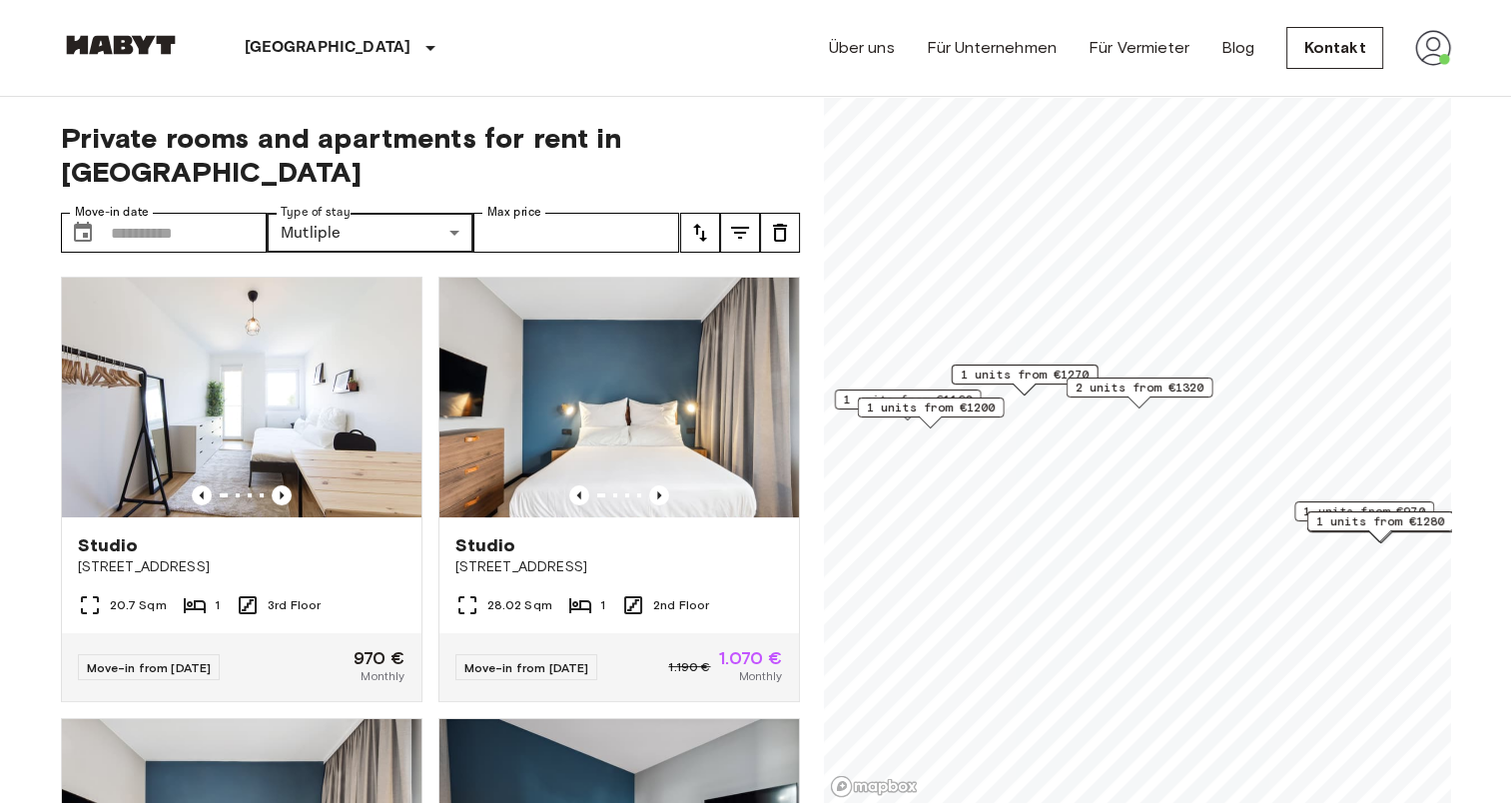
click at [681, 213] on button "tune" at bounding box center [700, 233] width 40 height 40
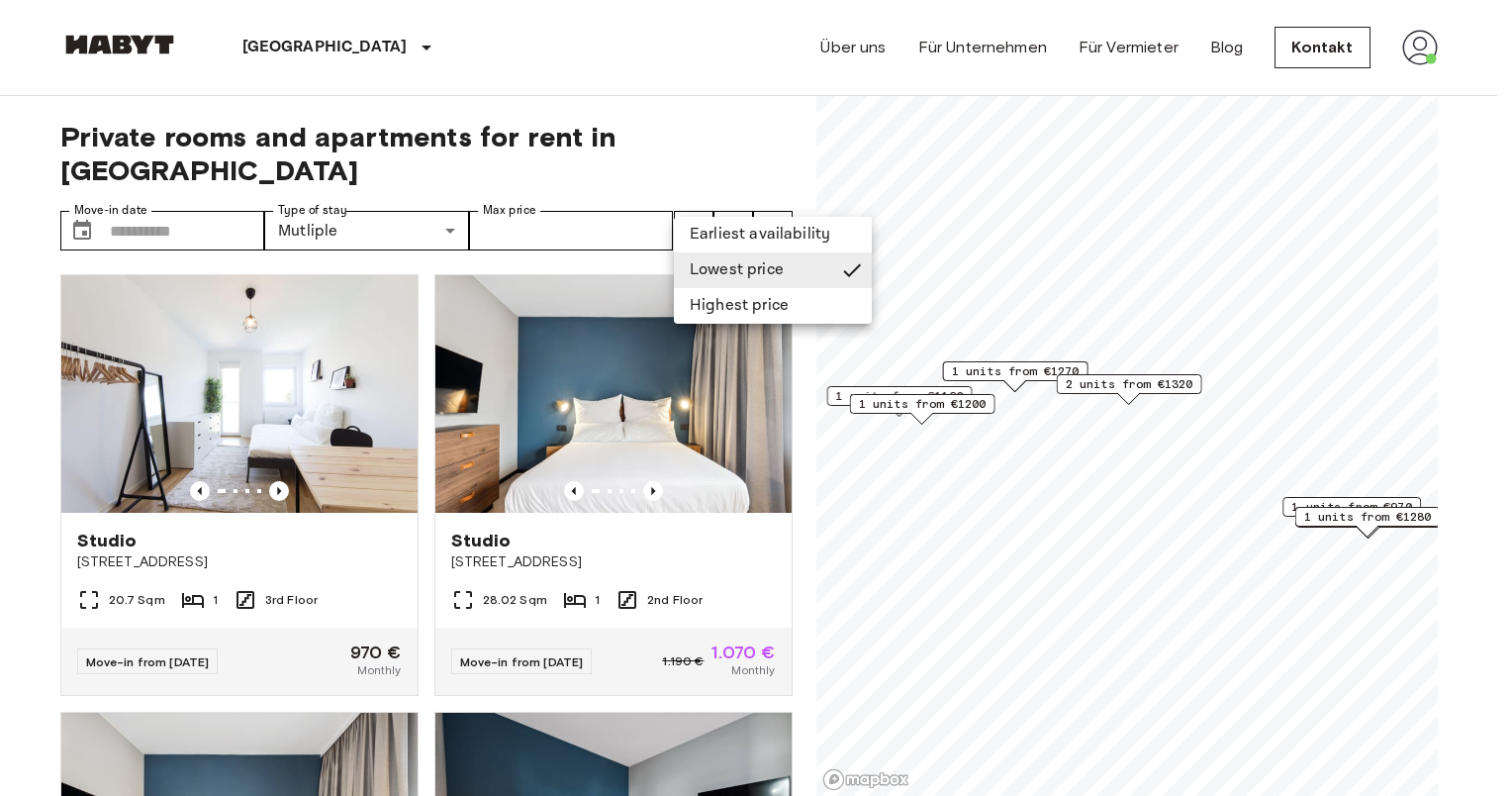
click at [689, 238] on li "Earliest availability" at bounding box center [773, 235] width 198 height 36
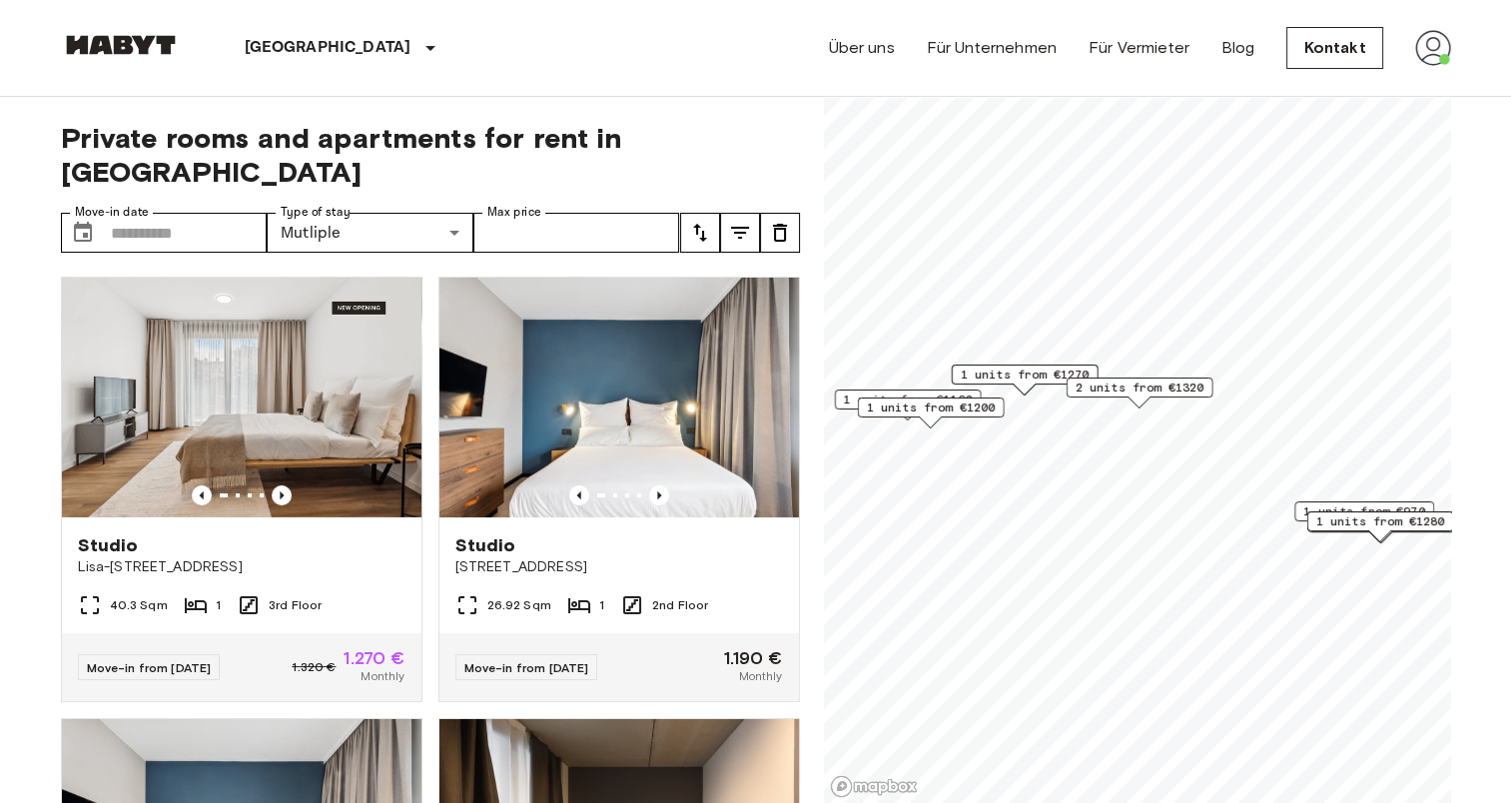
click at [700, 213] on button "tune" at bounding box center [700, 233] width 40 height 40
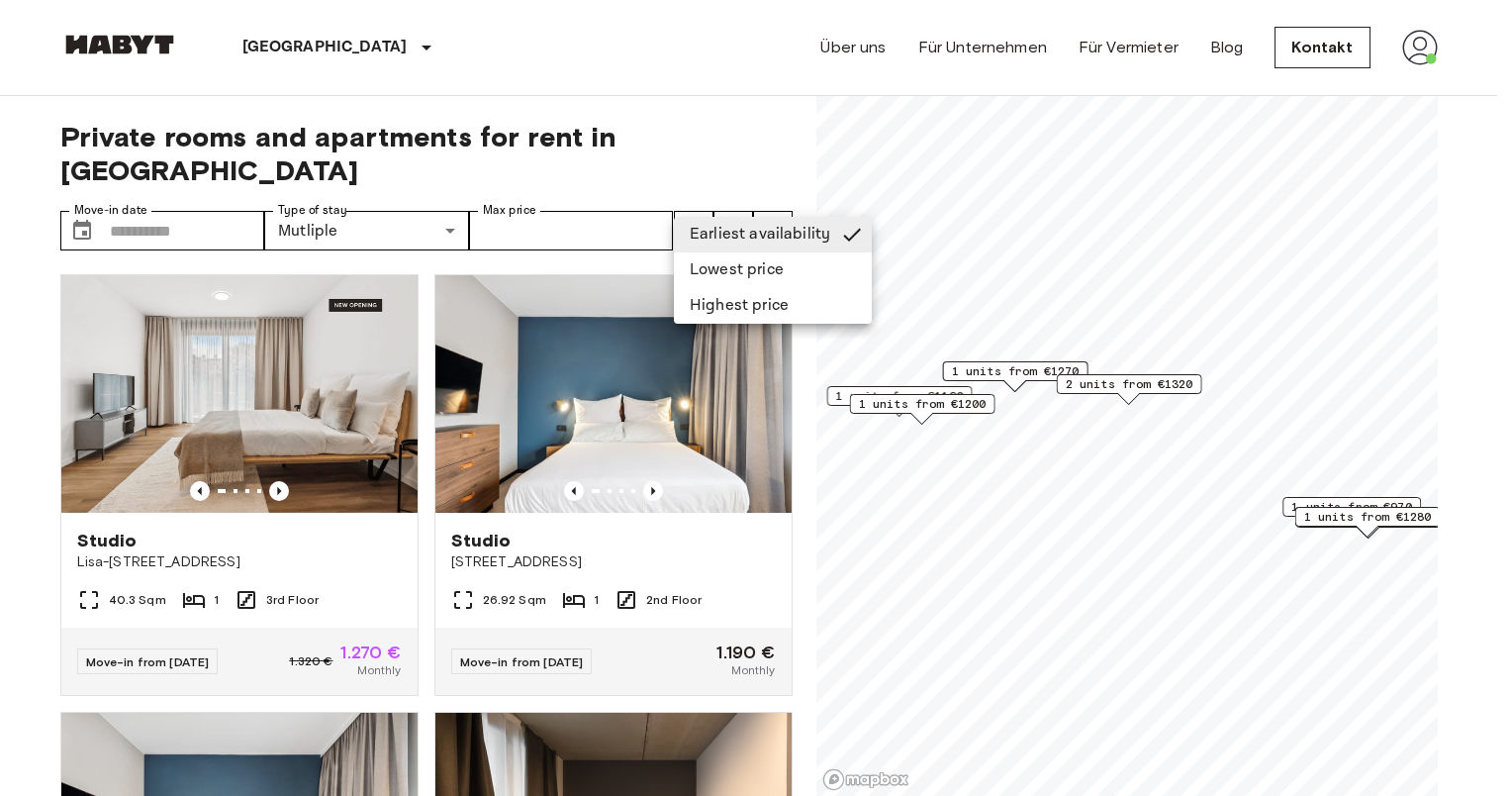
click at [710, 278] on li "Lowest price" at bounding box center [773, 271] width 198 height 36
